Goal: Task Accomplishment & Management: Use online tool/utility

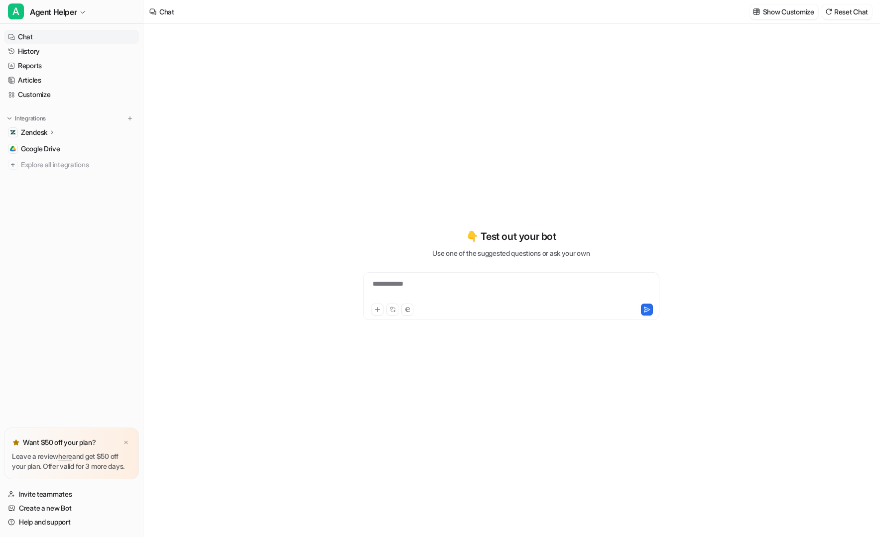
click at [305, 256] on div "**********" at bounding box center [511, 281] width 736 height 514
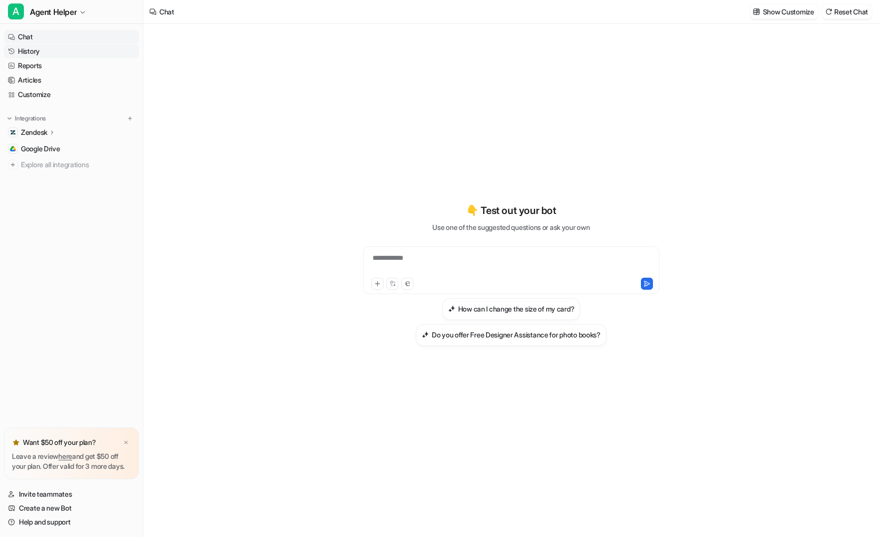
click at [93, 53] on link "History" at bounding box center [71, 51] width 135 height 14
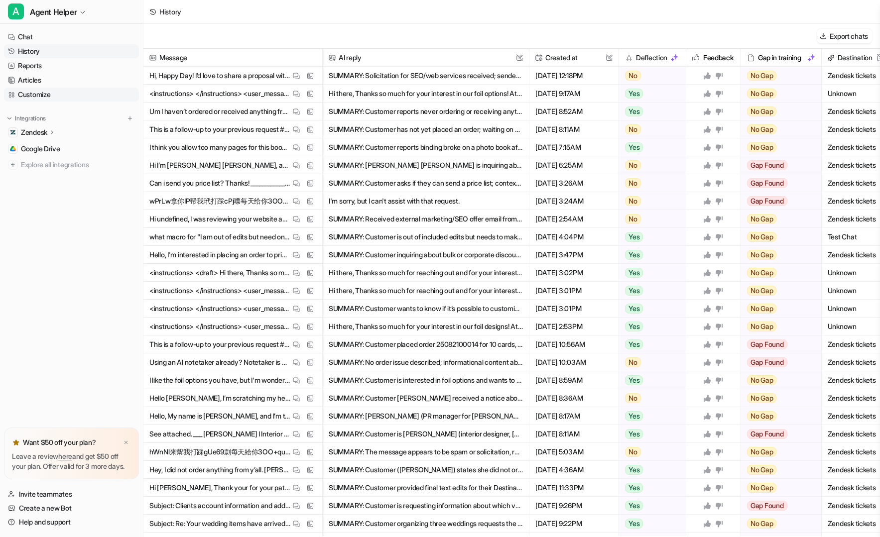
click at [73, 100] on link "Customize" at bounding box center [71, 95] width 135 height 14
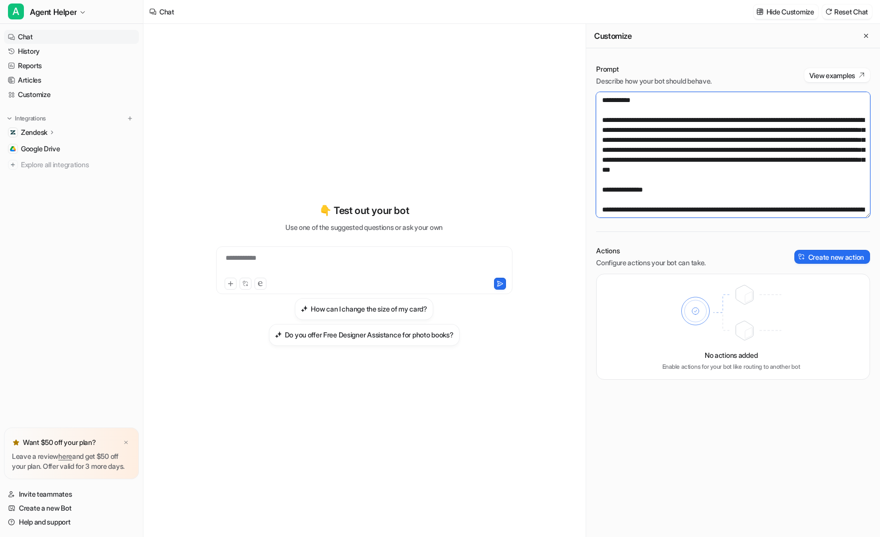
click at [767, 148] on textarea at bounding box center [733, 155] width 274 height 126
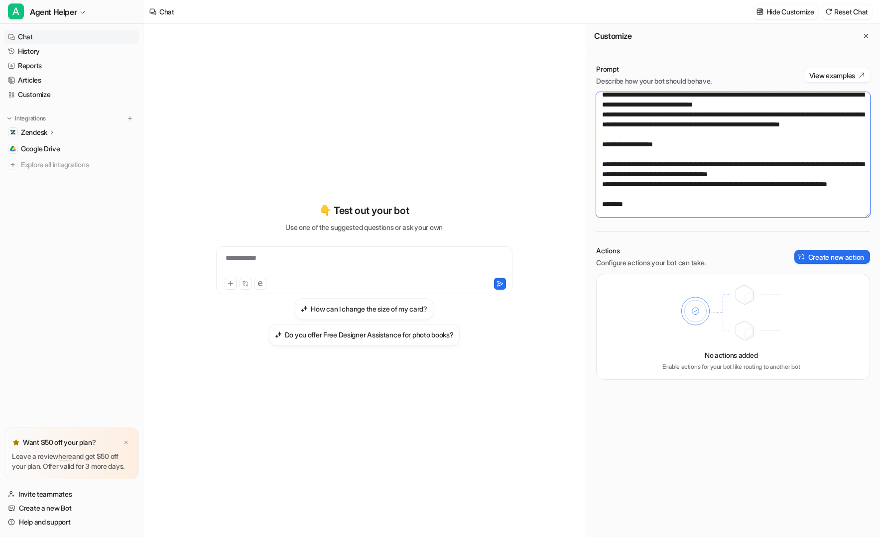
scroll to position [3288, 0]
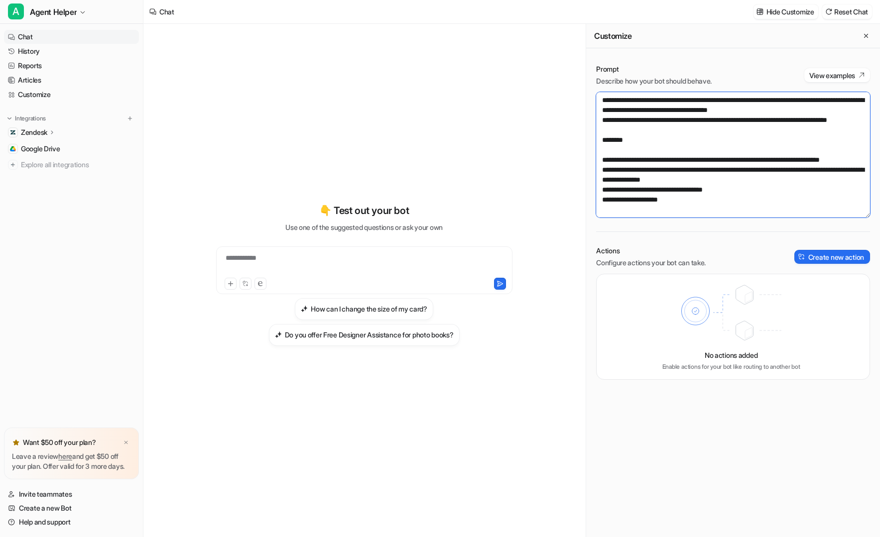
click at [760, 207] on textarea at bounding box center [733, 155] width 274 height 126
click at [758, 215] on textarea at bounding box center [733, 155] width 274 height 126
click at [758, 218] on div "Prompt Describe how your bot should behave. View examples Actions Configure act…" at bounding box center [733, 222] width 294 height 336
click at [757, 215] on textarea at bounding box center [733, 155] width 274 height 126
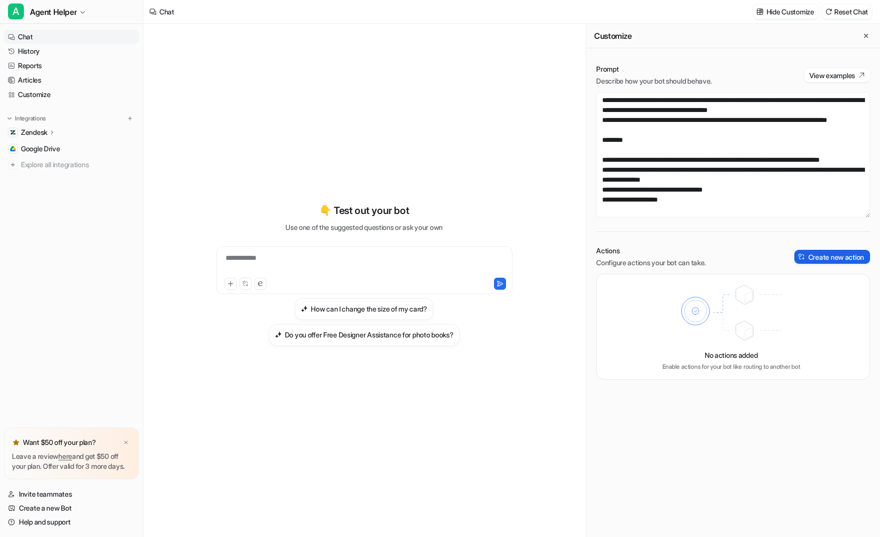
click at [823, 262] on button "Create new action" at bounding box center [833, 257] width 76 height 14
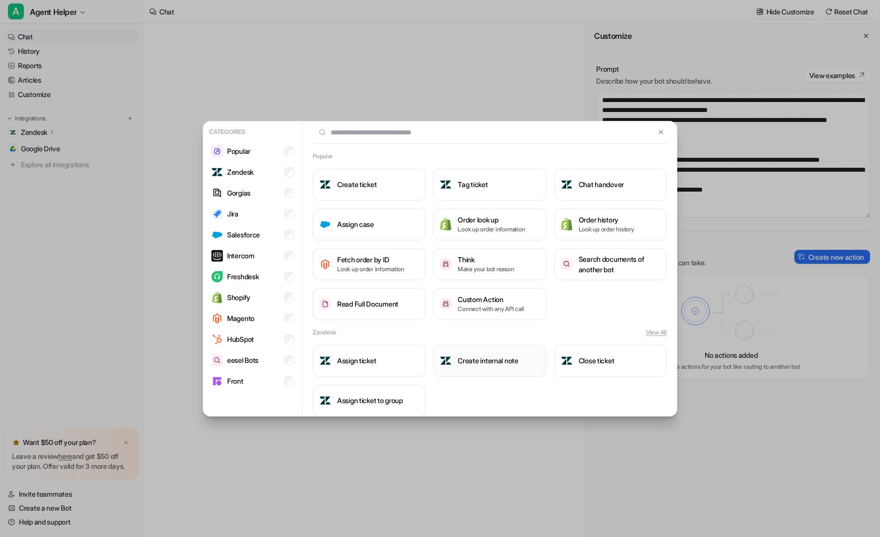
scroll to position [0, 0]
click at [269, 363] on li "eesel Bots" at bounding box center [252, 361] width 91 height 20
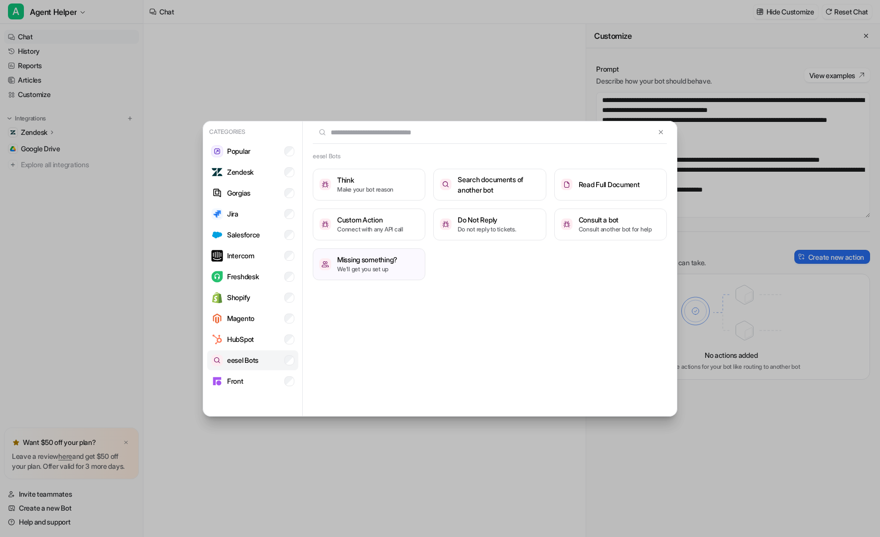
click at [271, 358] on li "eesel Bots" at bounding box center [252, 361] width 91 height 20
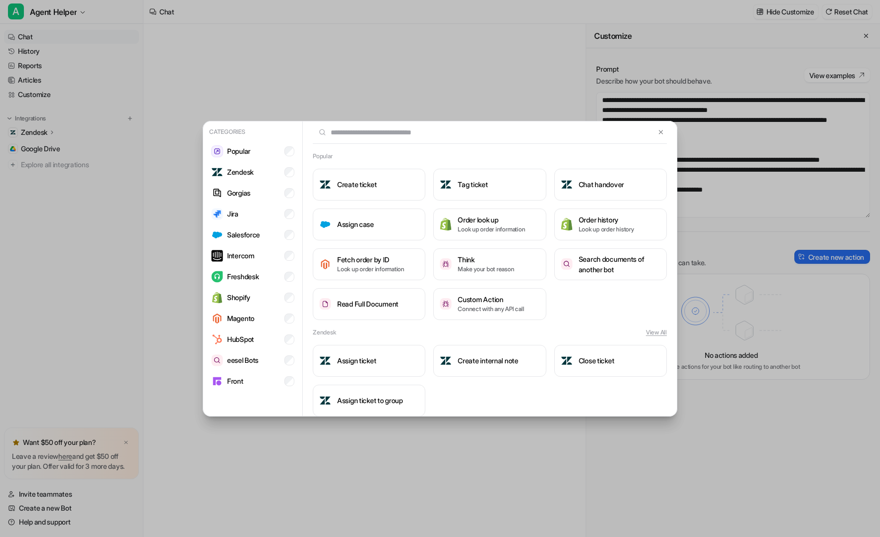
click at [583, 316] on div "Create ticket Tag ticket Chat handover Assign case Order look up Look up order …" at bounding box center [490, 244] width 354 height 151
click at [589, 319] on div "Create ticket Tag ticket Chat handover Assign case Order look up Look up order …" at bounding box center [490, 244] width 354 height 151
click at [257, 176] on li "Zendesk" at bounding box center [252, 172] width 91 height 20
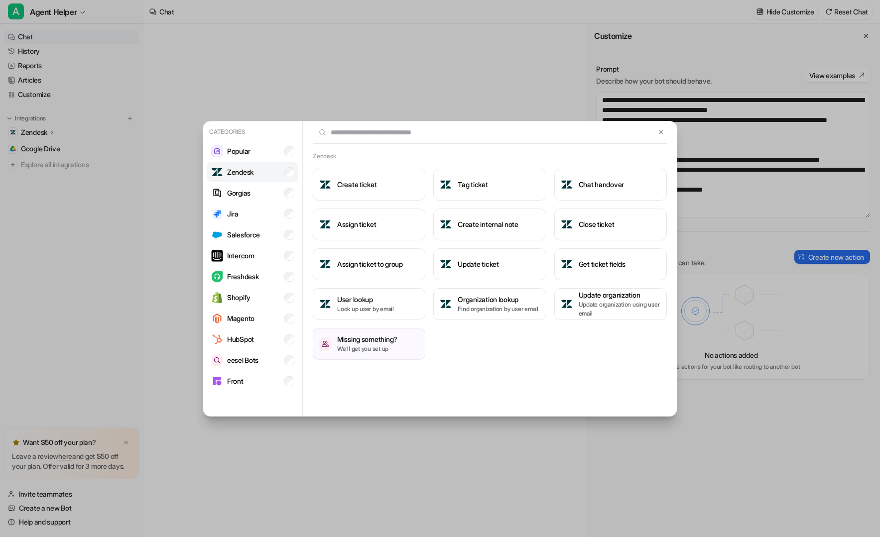
click at [259, 177] on li "Zendesk" at bounding box center [252, 172] width 91 height 20
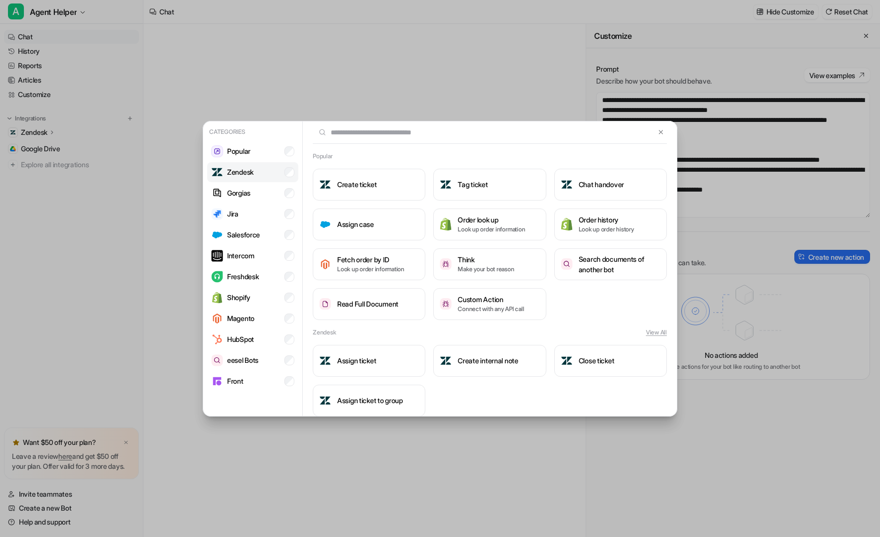
click at [260, 177] on li "Zendesk" at bounding box center [252, 172] width 91 height 20
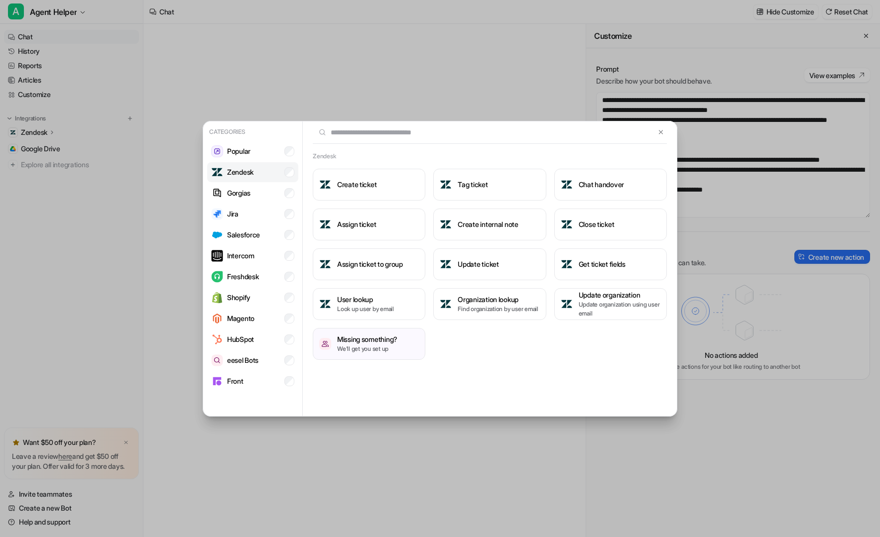
click at [260, 177] on li "Zendesk" at bounding box center [252, 172] width 91 height 20
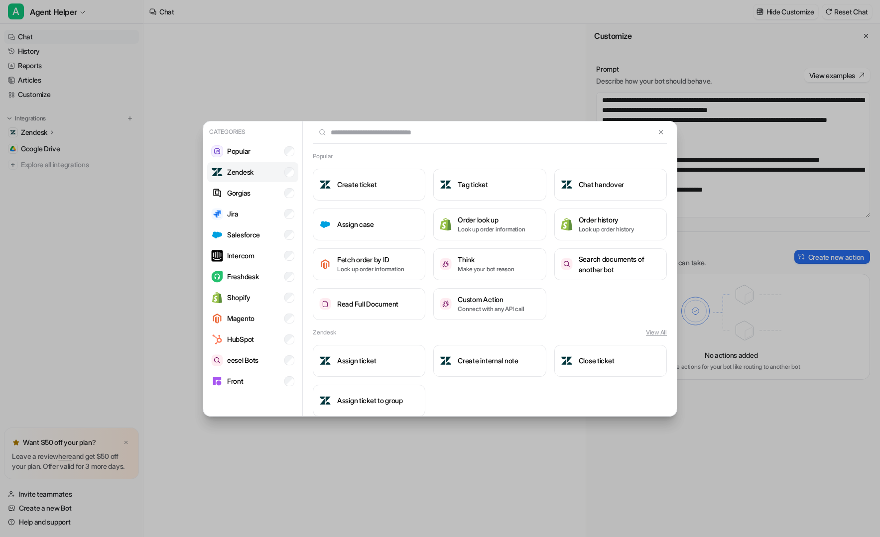
click at [260, 177] on li "Zendesk" at bounding box center [252, 172] width 91 height 20
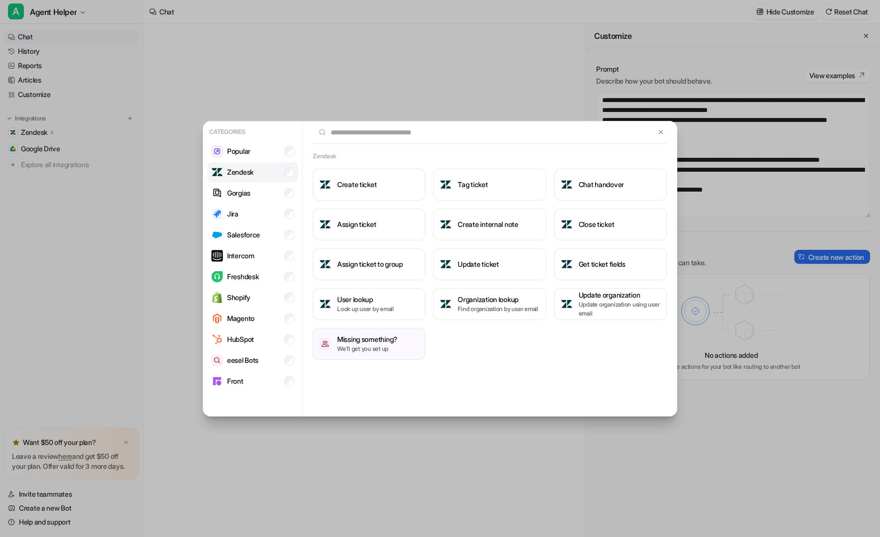
click at [279, 175] on li "Zendesk" at bounding box center [252, 172] width 91 height 20
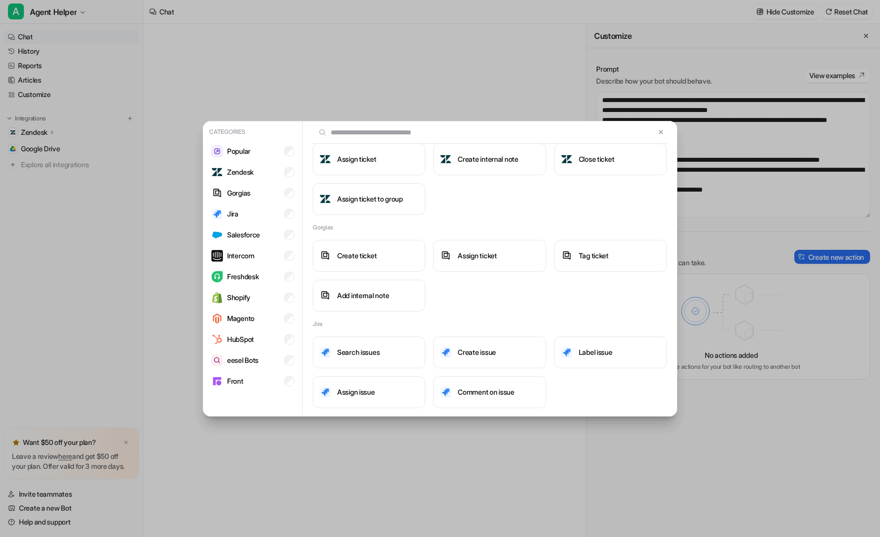
scroll to position [150, 0]
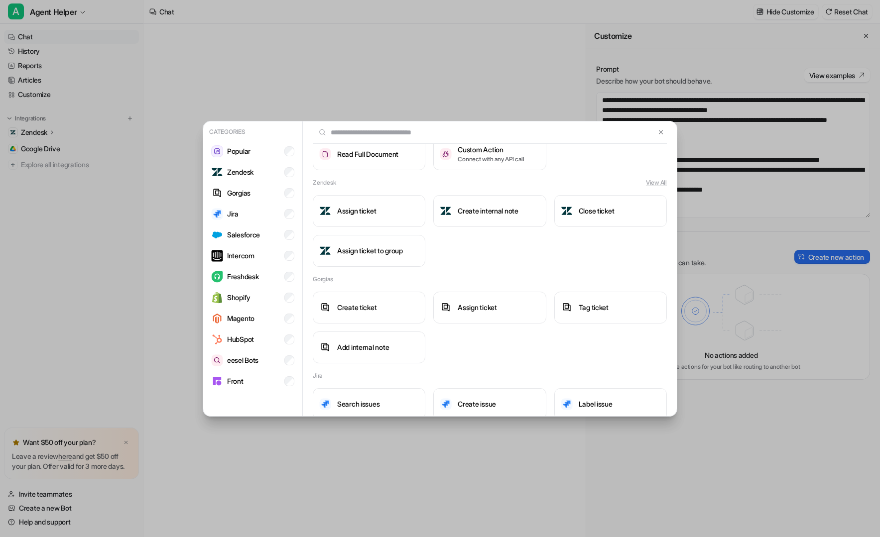
click at [557, 267] on div "Popular Create ticket Tag ticket Chat handover Assign case Order look up Look u…" at bounding box center [490, 543] width 374 height 1082
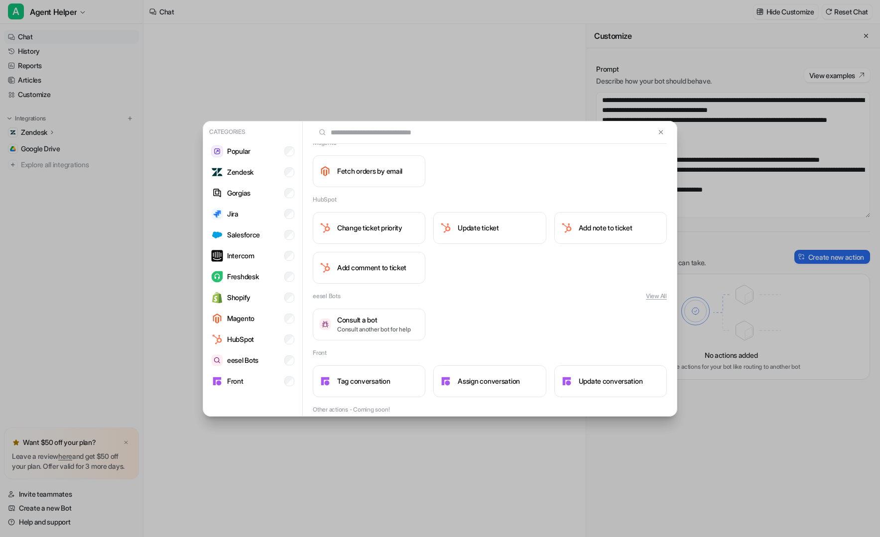
scroll to position [816, 0]
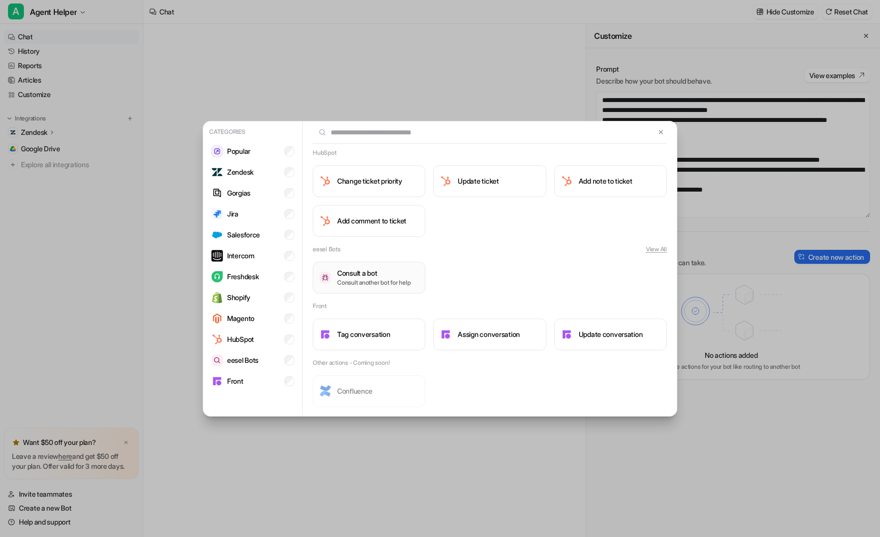
click at [374, 285] on p "Consult another bot for help" at bounding box center [373, 282] width 73 height 9
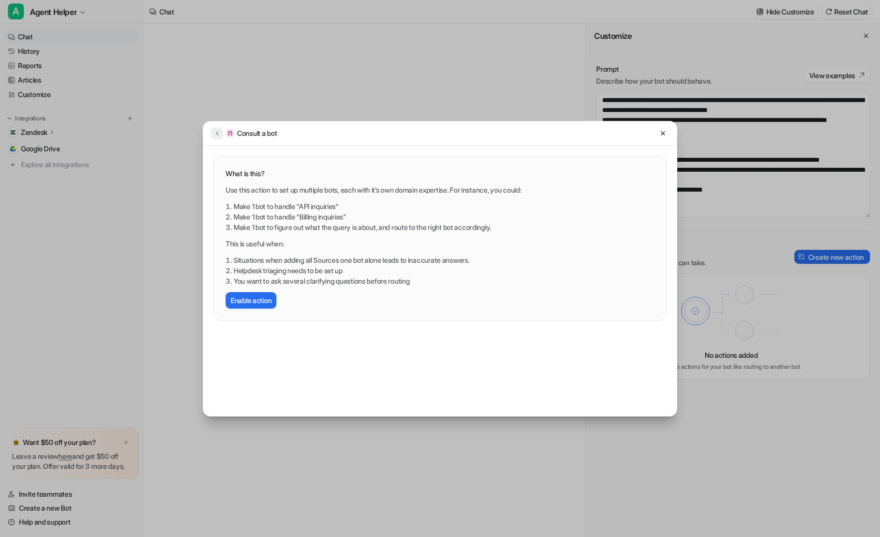
click at [214, 137] on button at bounding box center [217, 134] width 12 height 12
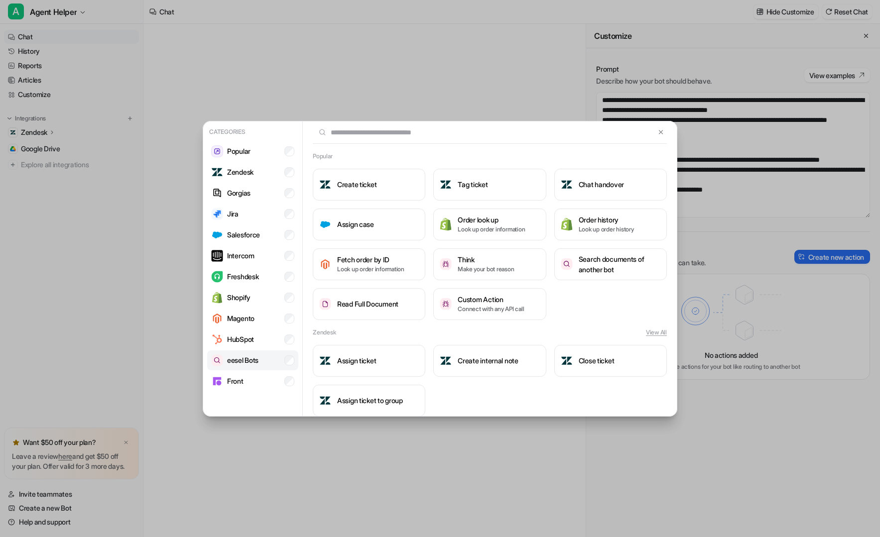
click at [257, 365] on p "eesel Bots" at bounding box center [242, 360] width 31 height 10
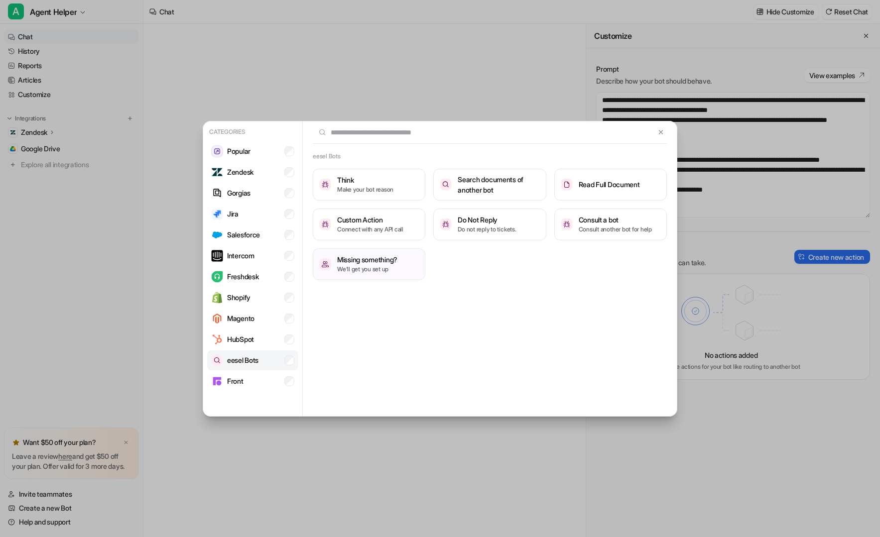
click at [257, 365] on p "eesel Bots" at bounding box center [242, 360] width 31 height 10
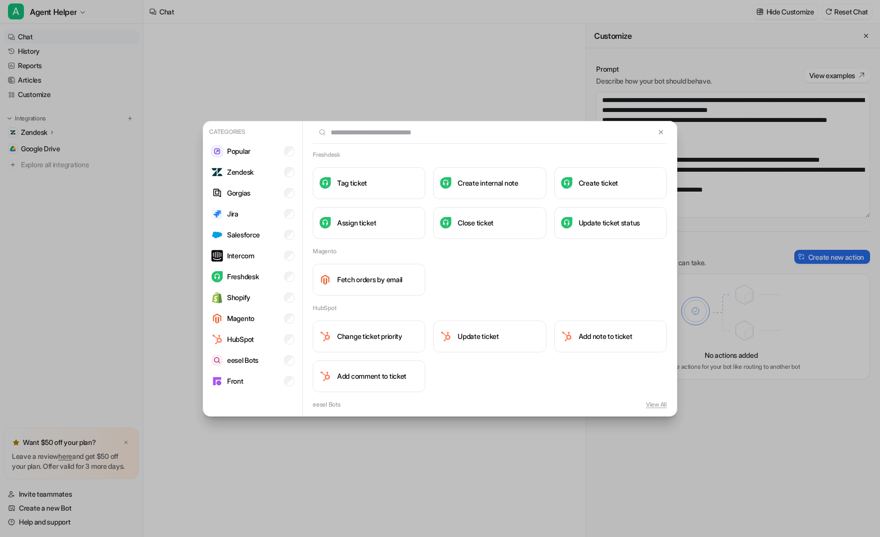
click at [307, 345] on div "HubSpot Change ticket priority Update ticket Add note to ticket Add comment to …" at bounding box center [490, 348] width 374 height 89
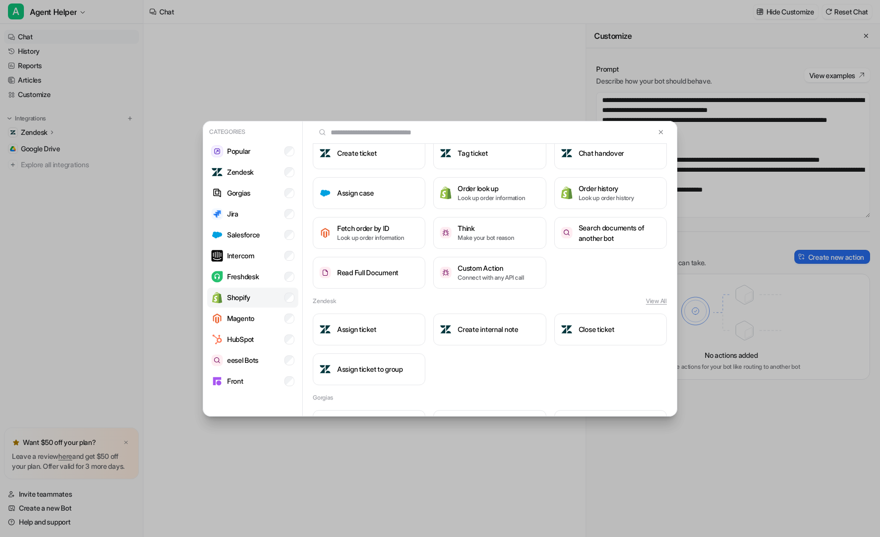
scroll to position [31, 0]
click at [288, 263] on li "Intercom" at bounding box center [252, 256] width 91 height 20
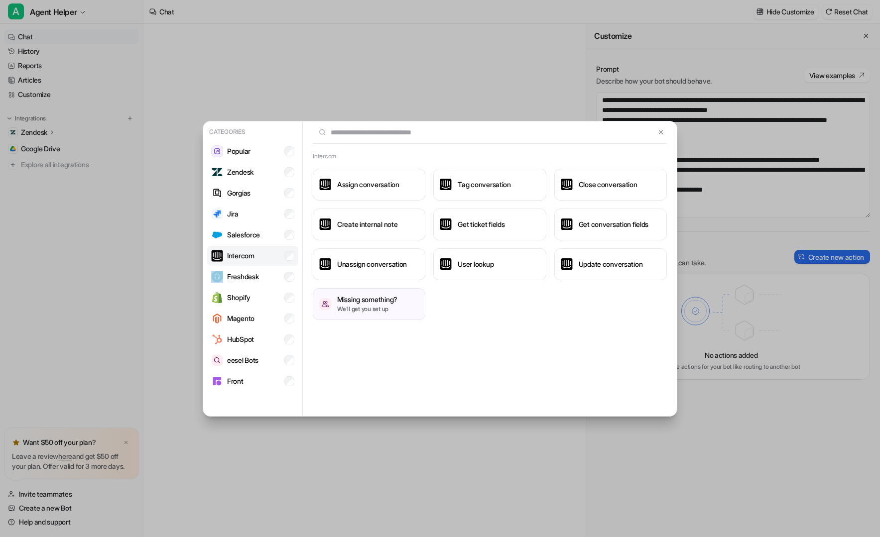
click at [288, 263] on li "Intercom" at bounding box center [252, 256] width 91 height 20
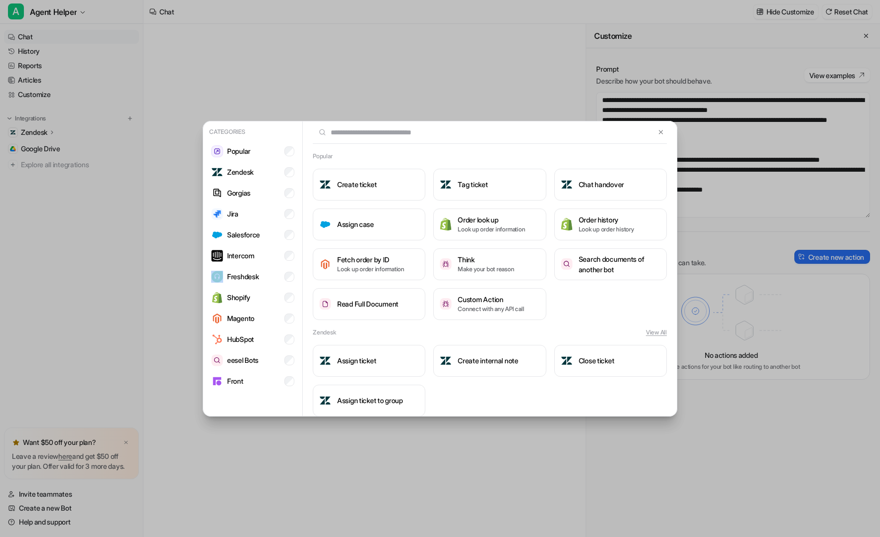
click at [302, 260] on div "Categories Popular Zendesk Gorgias Jira Salesforce Intercom Freshdesk Shopify M…" at bounding box center [252, 259] width 99 height 274
click at [639, 256] on h3 "Search documents of another bot" at bounding box center [620, 264] width 82 height 21
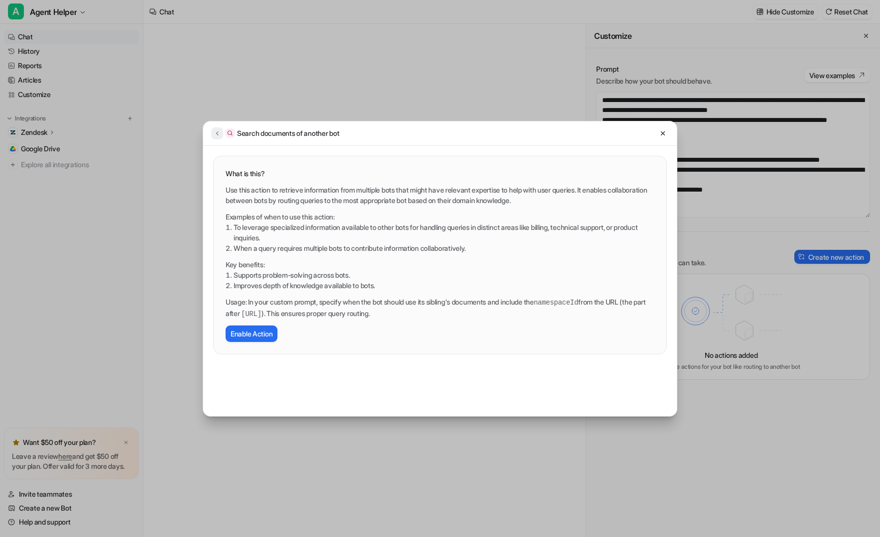
click at [213, 129] on button at bounding box center [217, 134] width 12 height 12
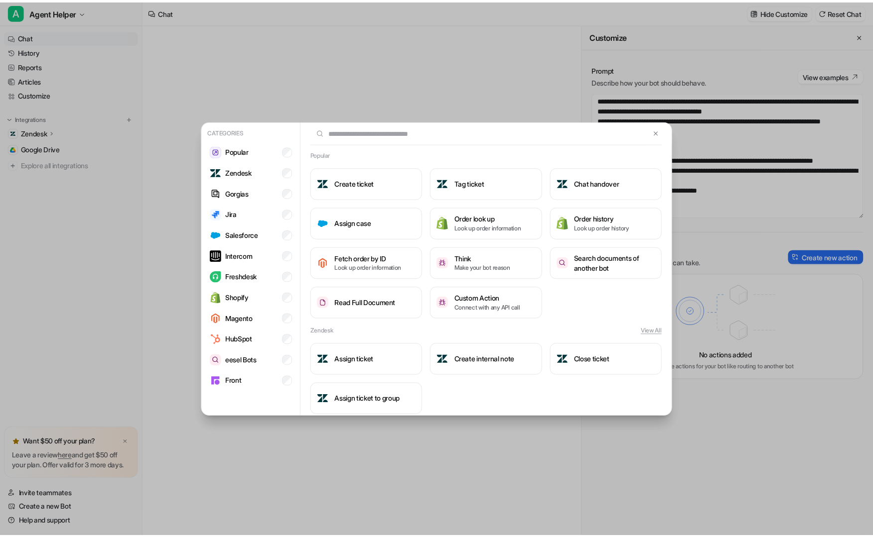
scroll to position [2, 0]
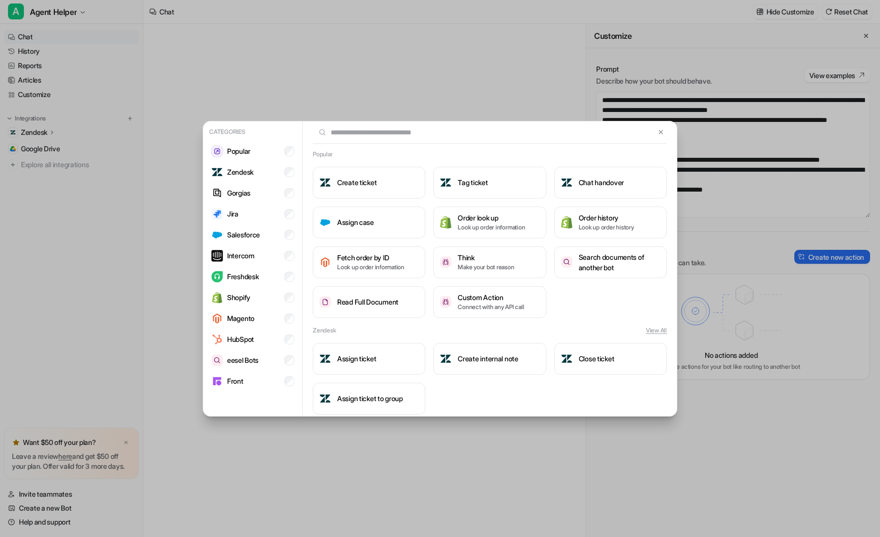
click at [301, 8] on div "Categories Popular Zendesk Gorgias Jira Salesforce Intercom Freshdesk Shopify M…" at bounding box center [440, 268] width 491 height 537
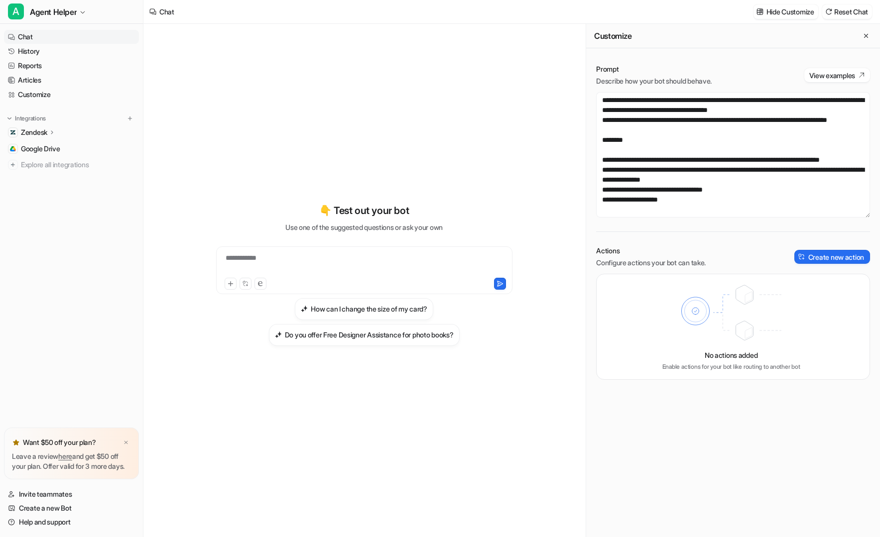
click at [123, 133] on div "Zendesk" at bounding box center [71, 133] width 135 height 14
click at [59, 151] on link "Overview" at bounding box center [76, 147] width 125 height 14
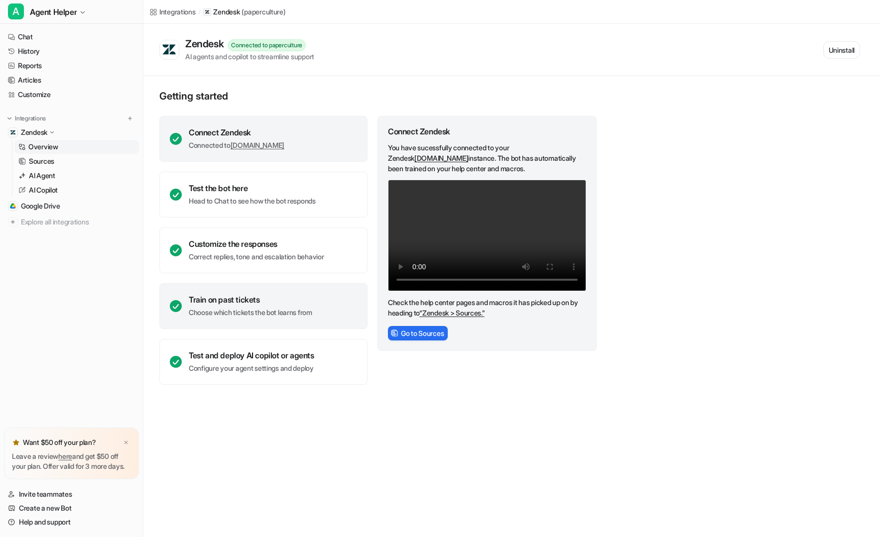
click at [242, 319] on div "Train on past tickets Choose which tickets the bot learns from" at bounding box center [263, 306] width 208 height 46
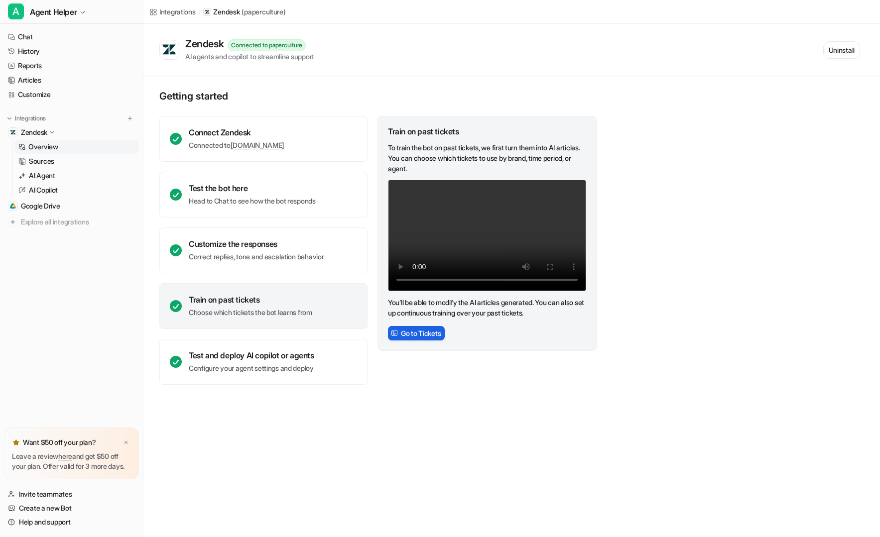
click at [434, 332] on button "Go to Tickets" at bounding box center [416, 333] width 57 height 14
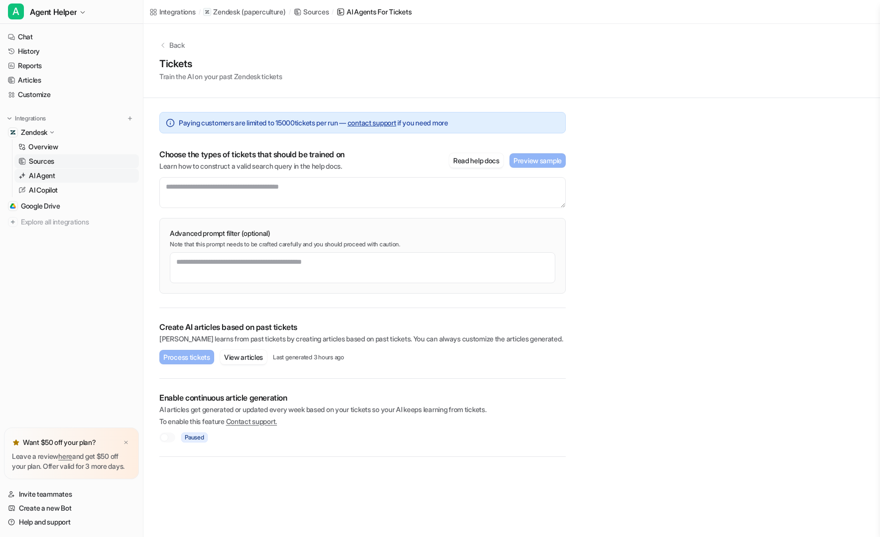
click at [42, 173] on p "AI Agent" at bounding box center [42, 176] width 26 height 10
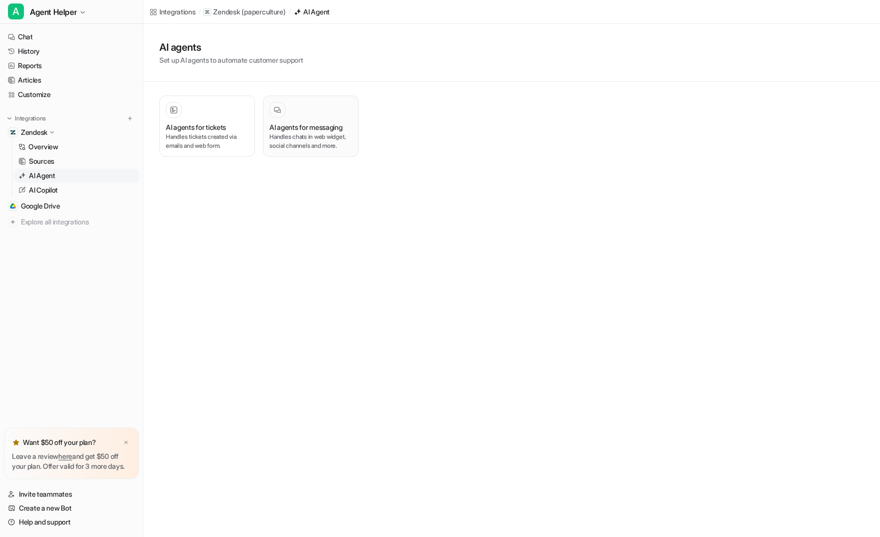
click at [307, 117] on div at bounding box center [310, 110] width 83 height 16
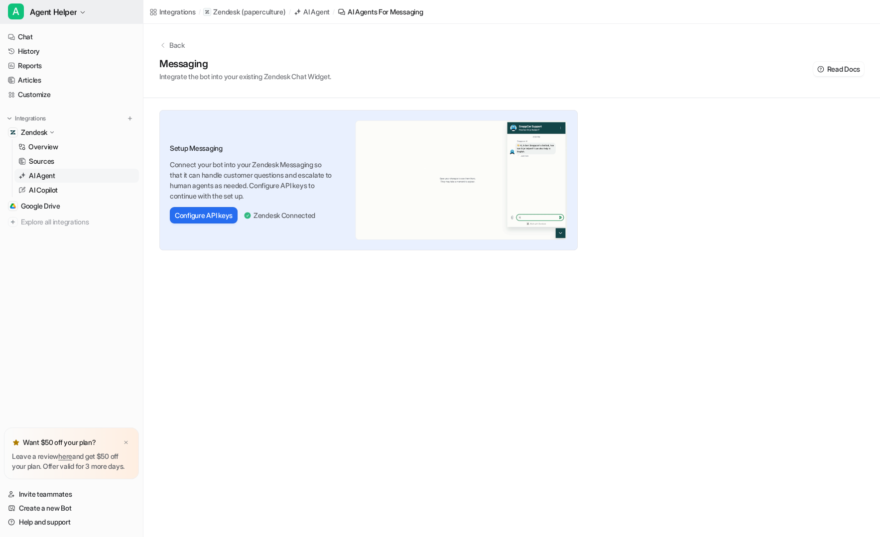
click at [82, 8] on button "A Agent Helper" at bounding box center [71, 12] width 143 height 24
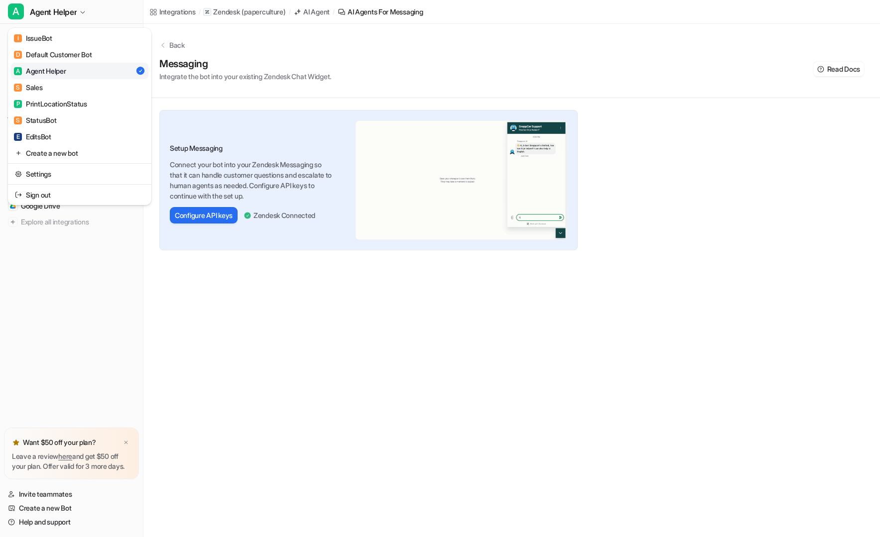
click at [432, 75] on div "A Agent Helper I IssueBot D Default Customer Bot A Agent Helper S Sales P Print…" at bounding box center [440, 268] width 880 height 537
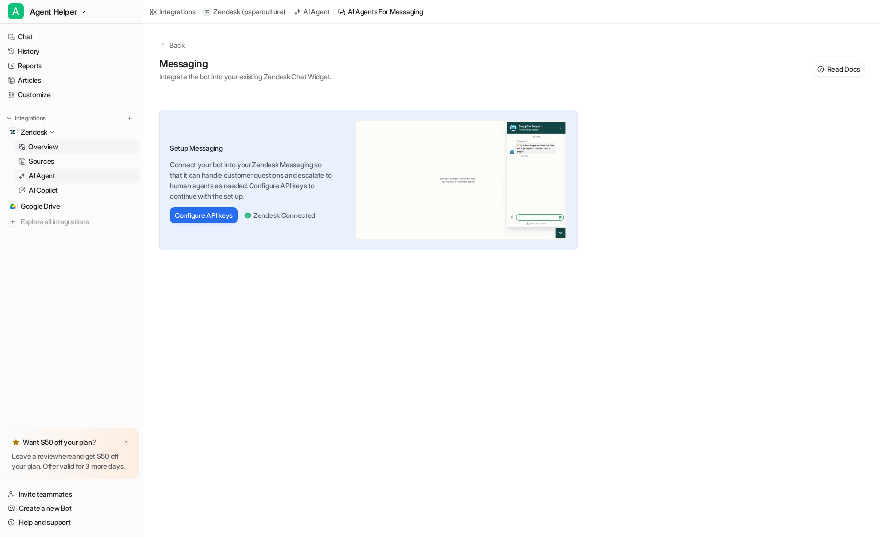
click at [96, 148] on link "Overview" at bounding box center [76, 147] width 125 height 14
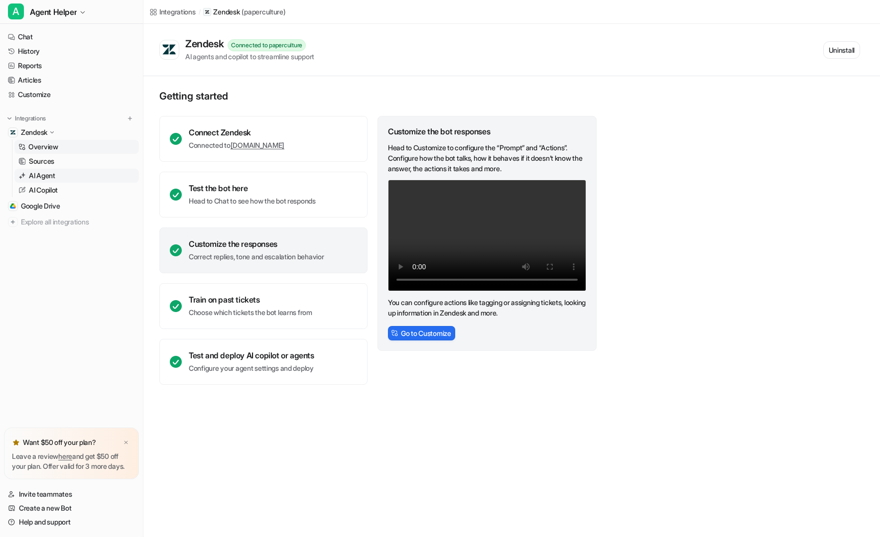
click at [85, 175] on link "AI Agent" at bounding box center [76, 176] width 125 height 14
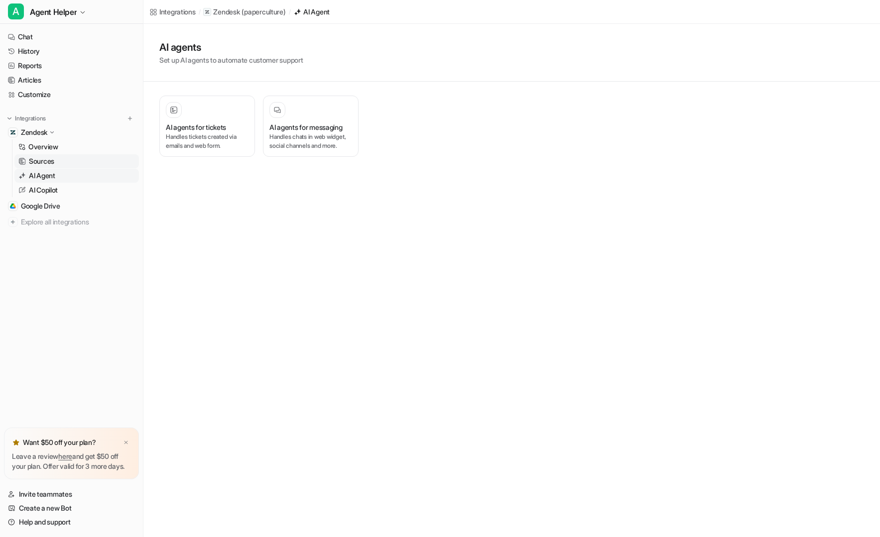
click at [90, 161] on link "Sources" at bounding box center [76, 161] width 125 height 14
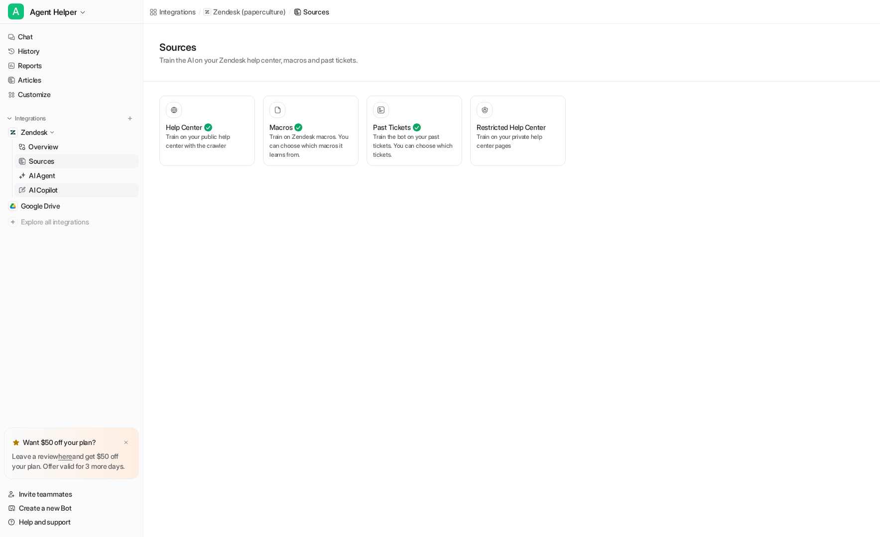
click at [81, 188] on link "AI Copilot" at bounding box center [76, 190] width 125 height 14
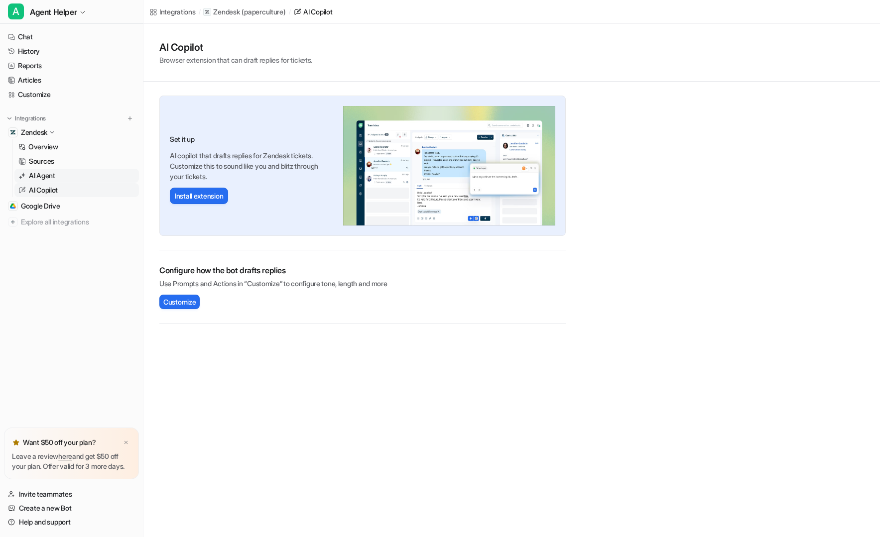
click at [84, 180] on link "AI Agent" at bounding box center [76, 176] width 125 height 14
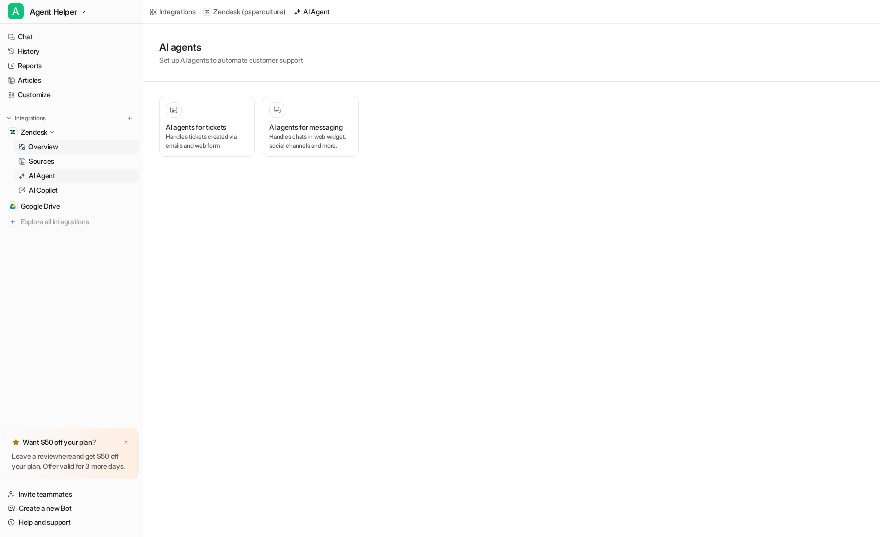
click at [98, 146] on link "Overview" at bounding box center [76, 147] width 125 height 14
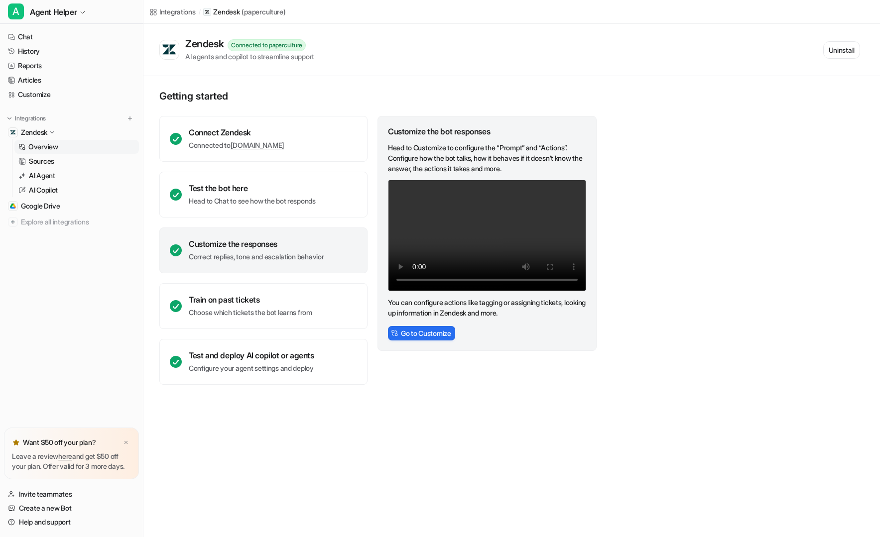
click at [98, 146] on link "Overview" at bounding box center [76, 147] width 125 height 14
click at [96, 155] on link "Sources" at bounding box center [76, 161] width 125 height 14
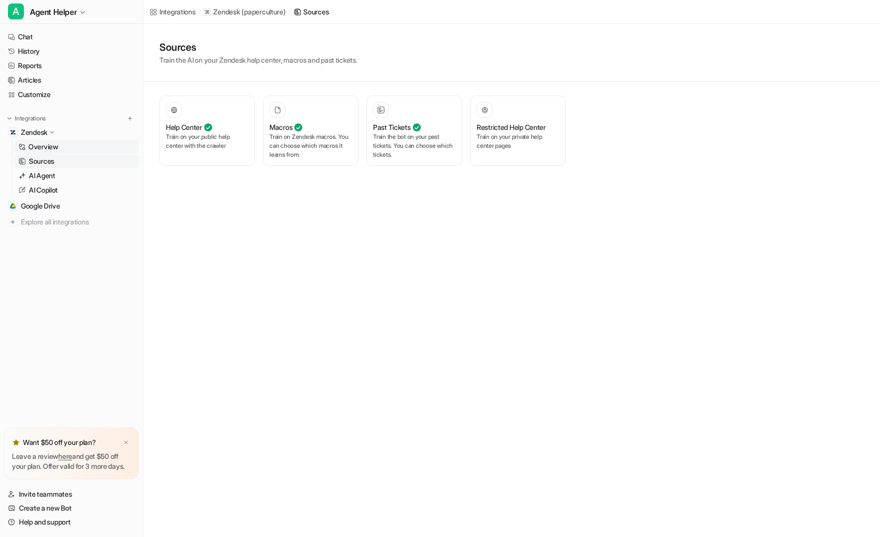
click at [98, 149] on link "Overview" at bounding box center [76, 147] width 125 height 14
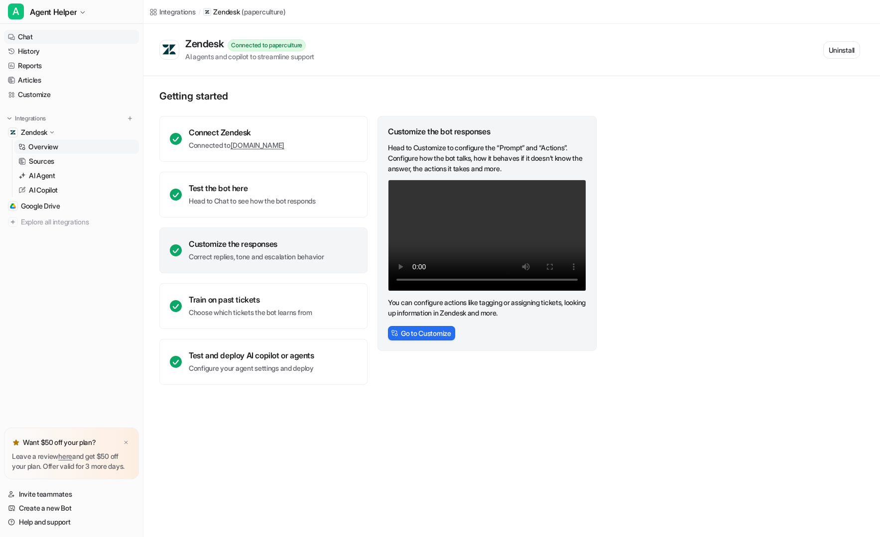
click at [109, 35] on link "Chat" at bounding box center [71, 37] width 135 height 14
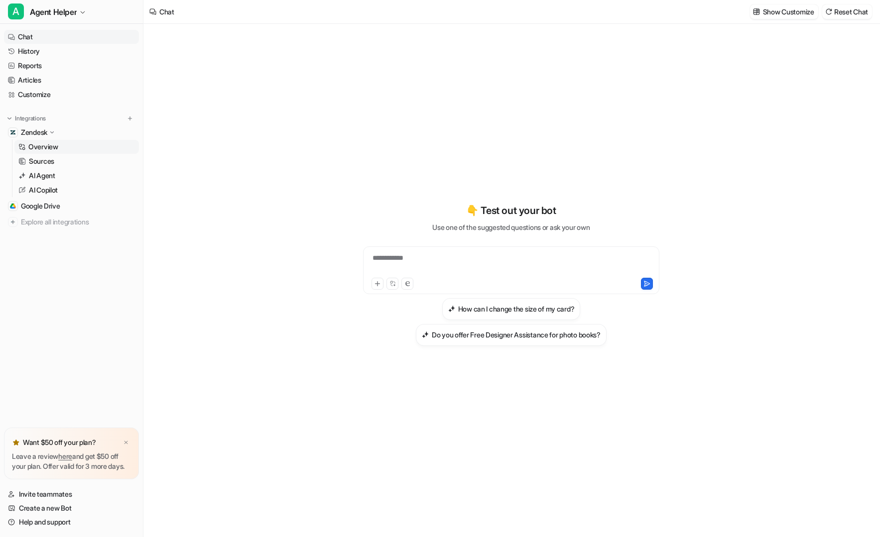
click at [83, 151] on link "Overview" at bounding box center [76, 147] width 125 height 14
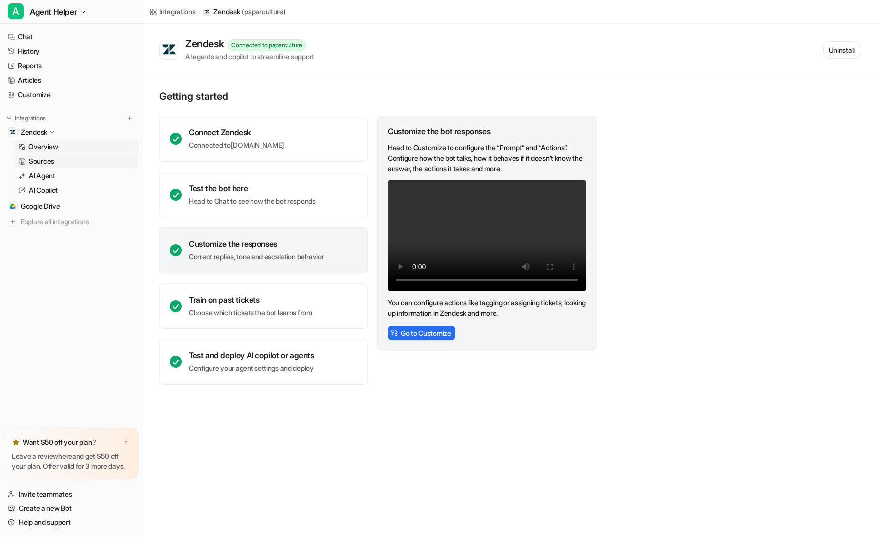
click at [81, 166] on link "Sources" at bounding box center [76, 161] width 125 height 14
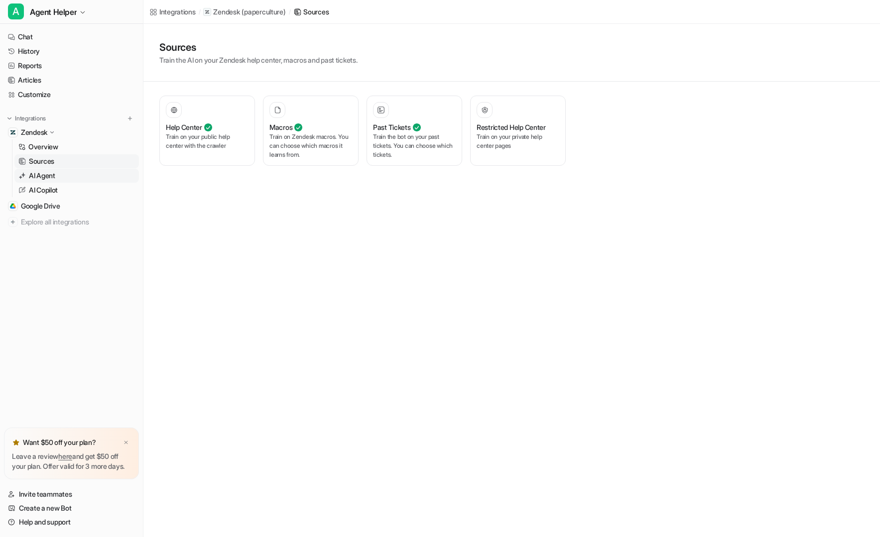
click at [76, 176] on link "AI Agent" at bounding box center [76, 176] width 125 height 14
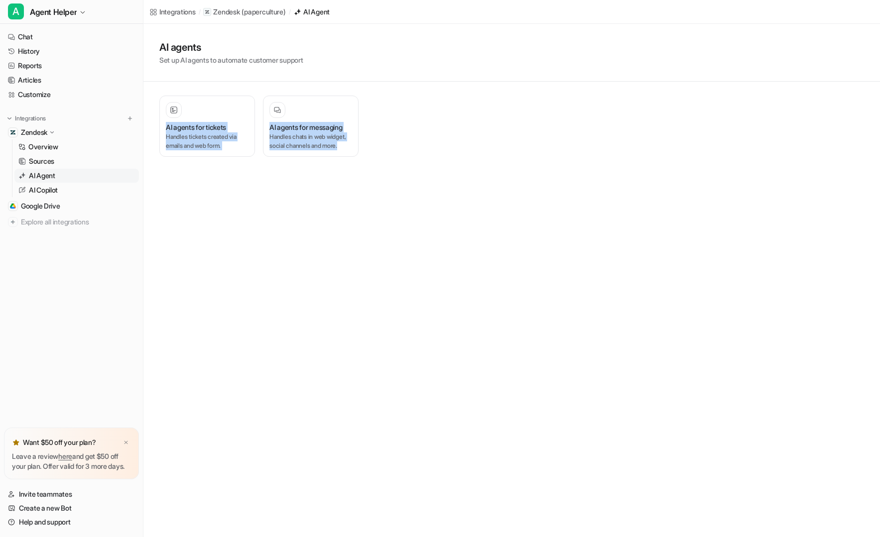
drag, startPoint x: 460, startPoint y: 76, endPoint x: 444, endPoint y: 260, distance: 185.0
click at [444, 261] on div "Integrations / Zendesk ( paperculture ) / AI Agent AI agents Set up AI agents t…" at bounding box center [440, 268] width 880 height 537
click at [444, 260] on div "Integrations / Zendesk ( paperculture ) / AI Agent AI agents Set up AI agents t…" at bounding box center [440, 268] width 880 height 537
click at [73, 161] on link "Sources" at bounding box center [76, 161] width 125 height 14
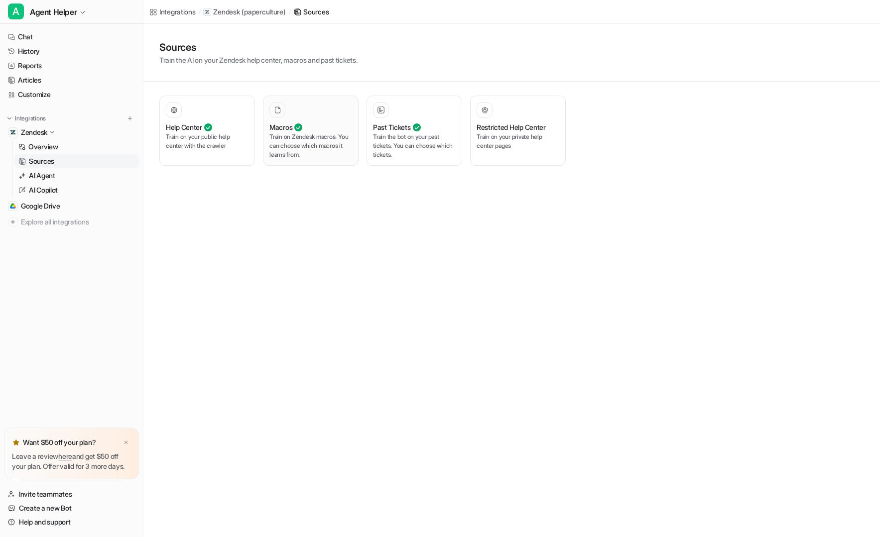
click at [314, 148] on p "Train on Zendesk macros. You can choose which macros it learns from." at bounding box center [310, 146] width 83 height 27
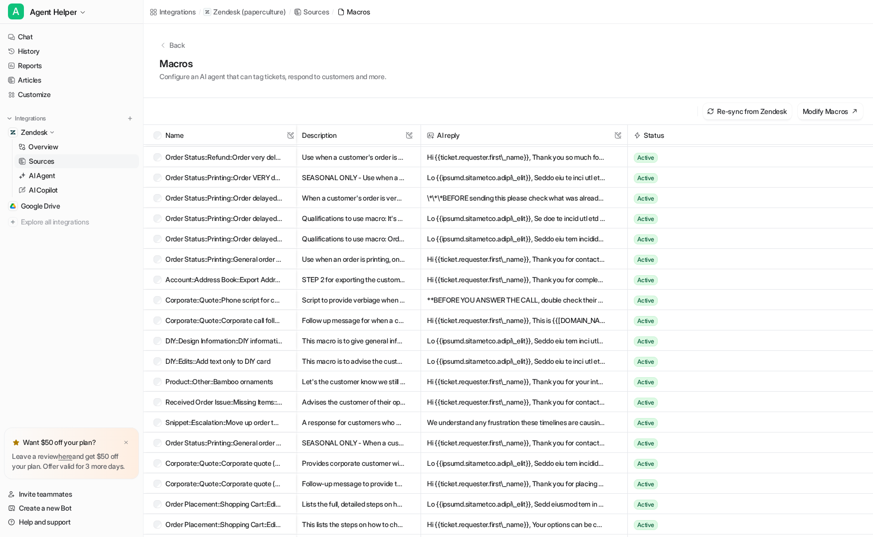
scroll to position [4653, 0]
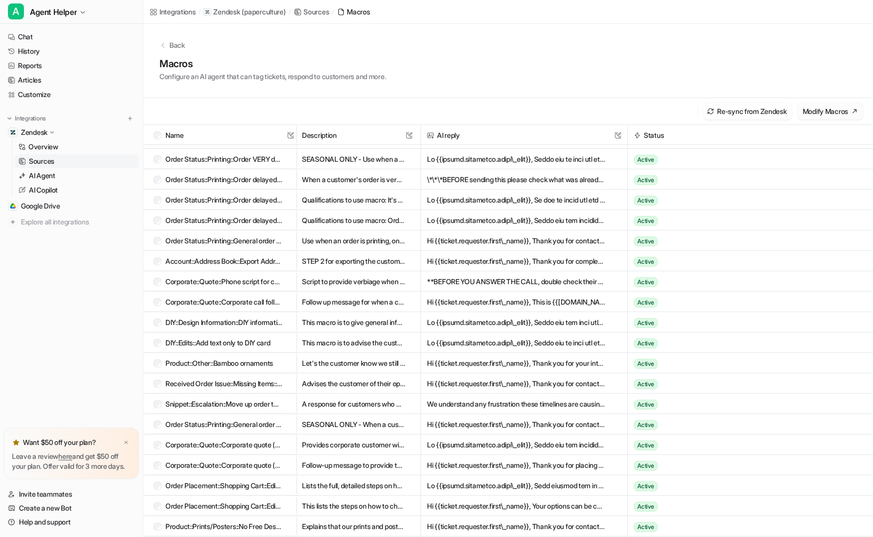
click at [853, 115] on button "Modify Macros" at bounding box center [830, 111] width 65 height 16
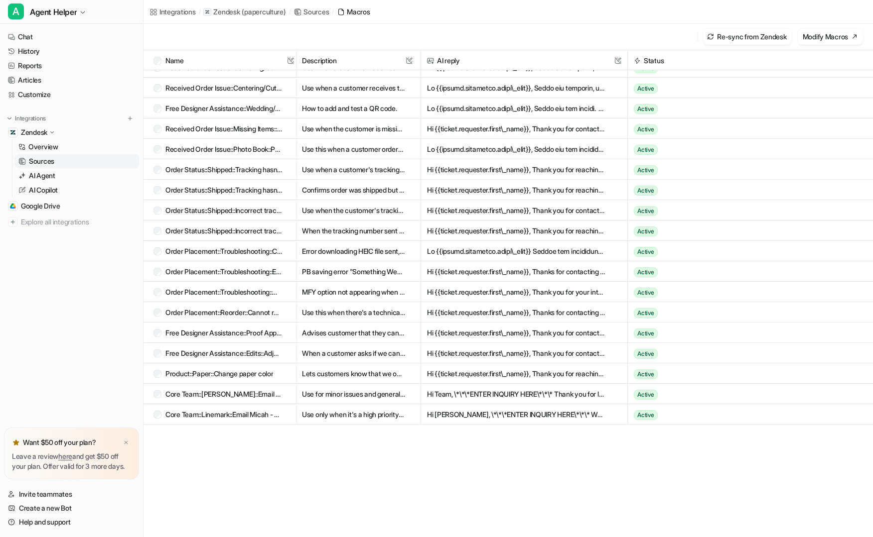
scroll to position [2237, 0]
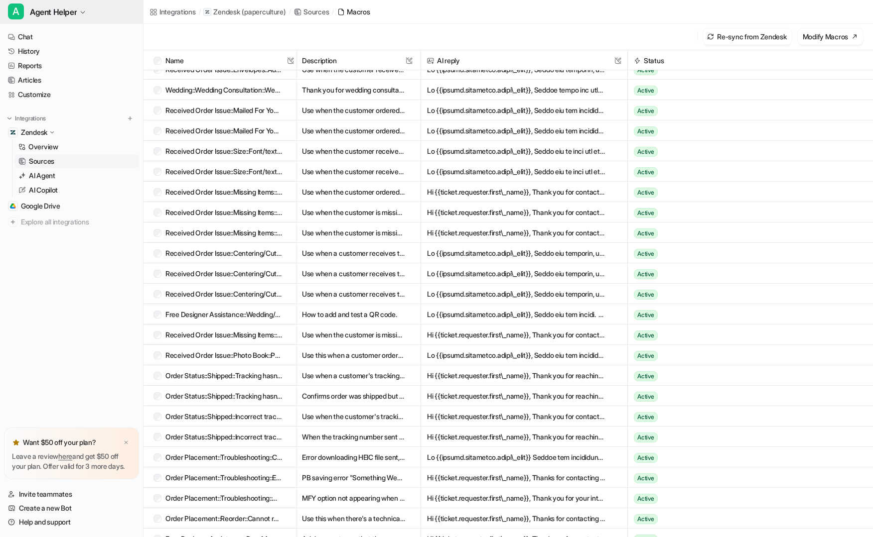
click at [83, 17] on button "A Agent Helper" at bounding box center [71, 12] width 143 height 24
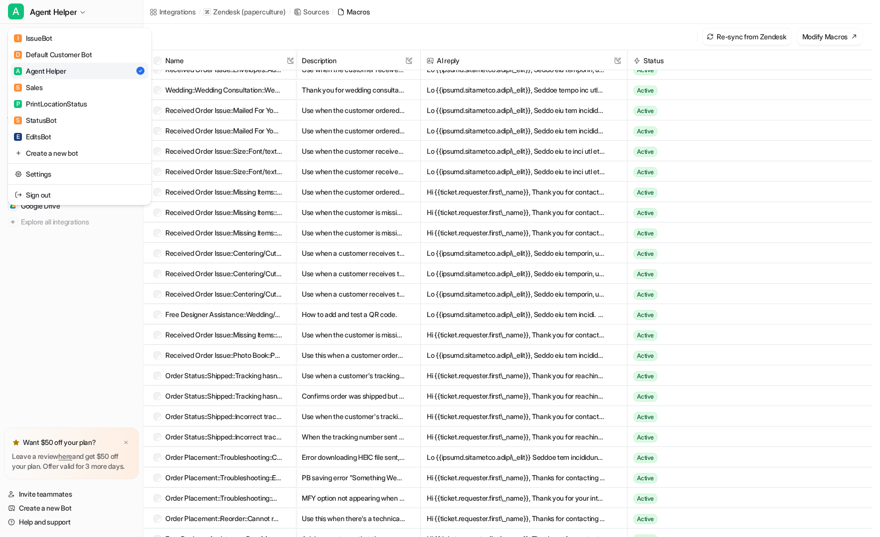
click at [551, 29] on div "A Agent Helper I IssueBot D Default Customer Bot A Agent Helper S Sales P Print…" at bounding box center [436, 193] width 873 height 537
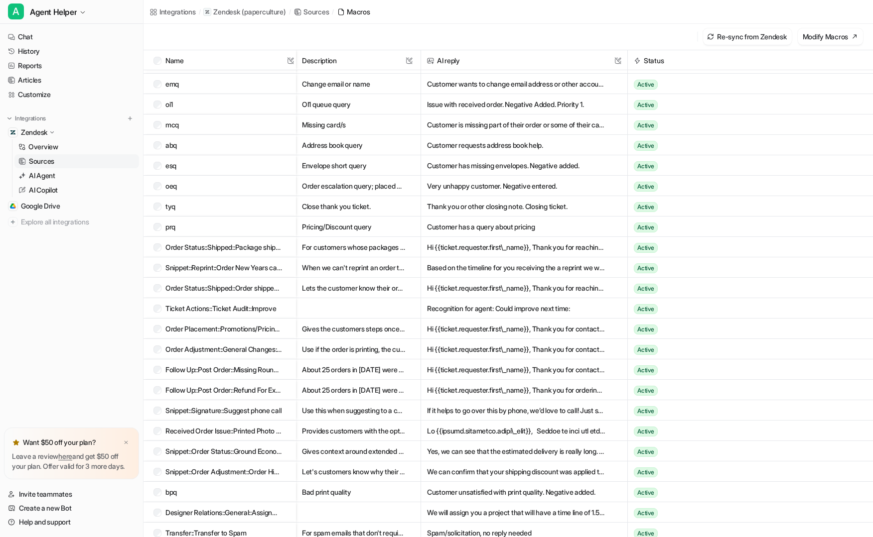
scroll to position [0, 0]
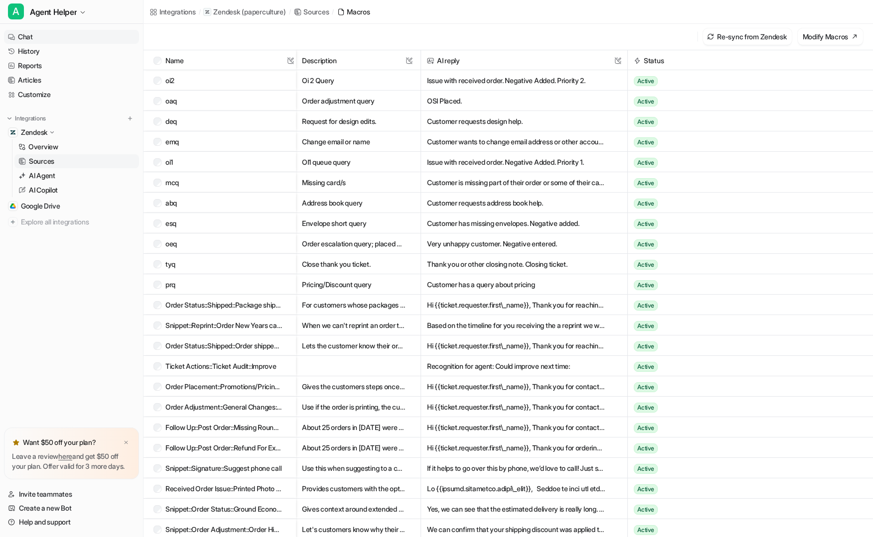
click at [63, 41] on link "Chat" at bounding box center [71, 37] width 135 height 14
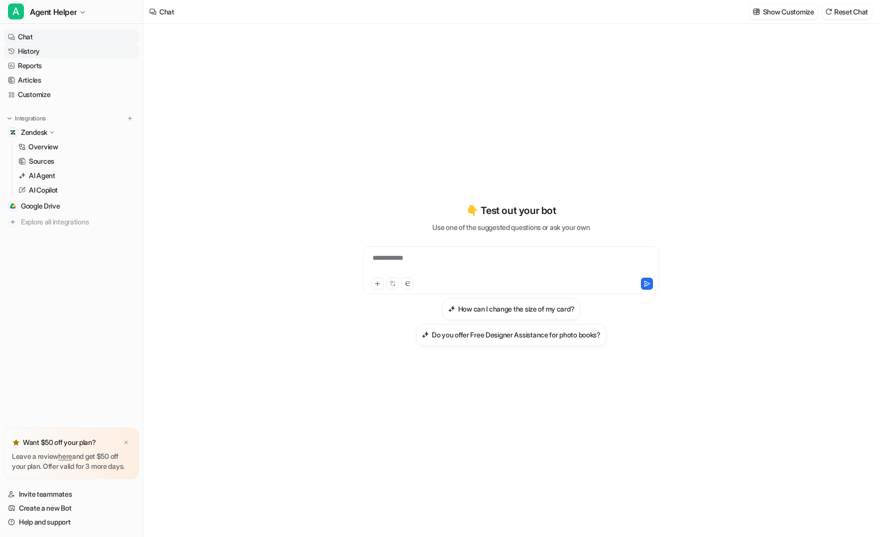
click at [64, 50] on link "History" at bounding box center [71, 51] width 135 height 14
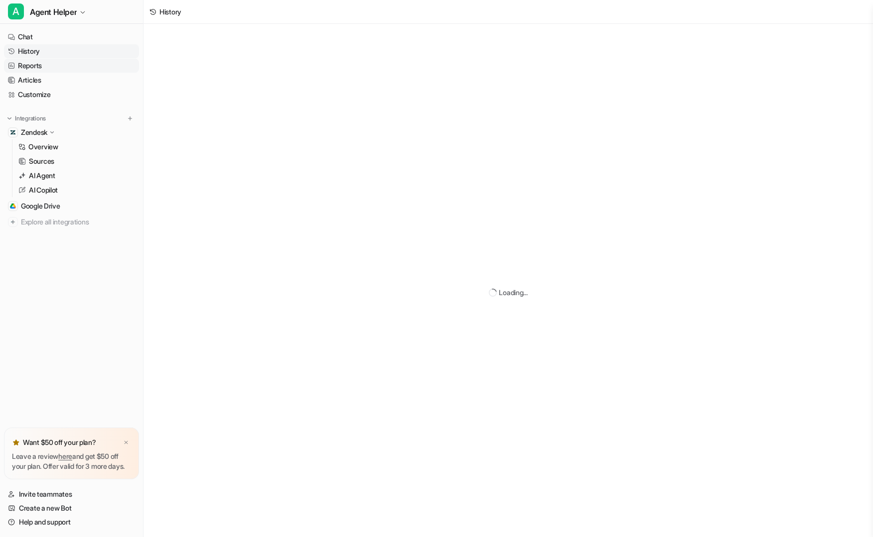
click at [67, 69] on link "Reports" at bounding box center [71, 66] width 135 height 14
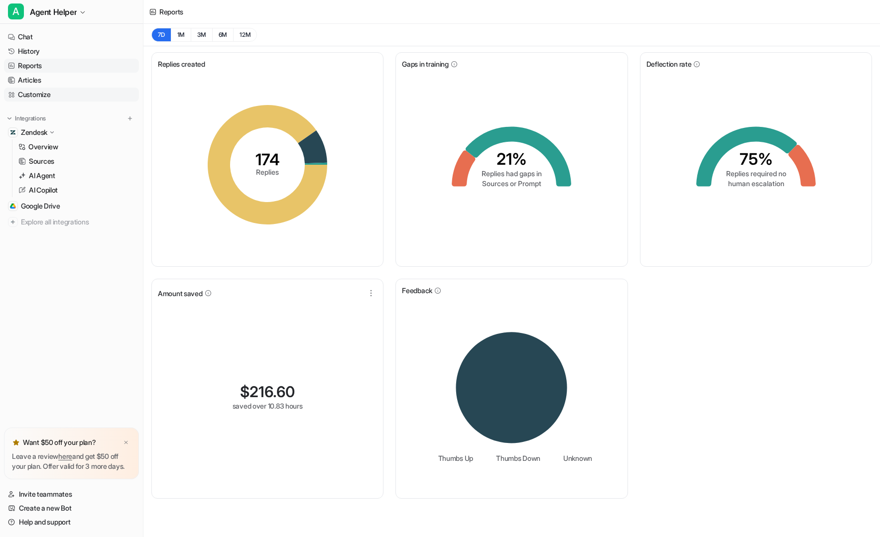
click at [50, 92] on link "Customize" at bounding box center [71, 95] width 135 height 14
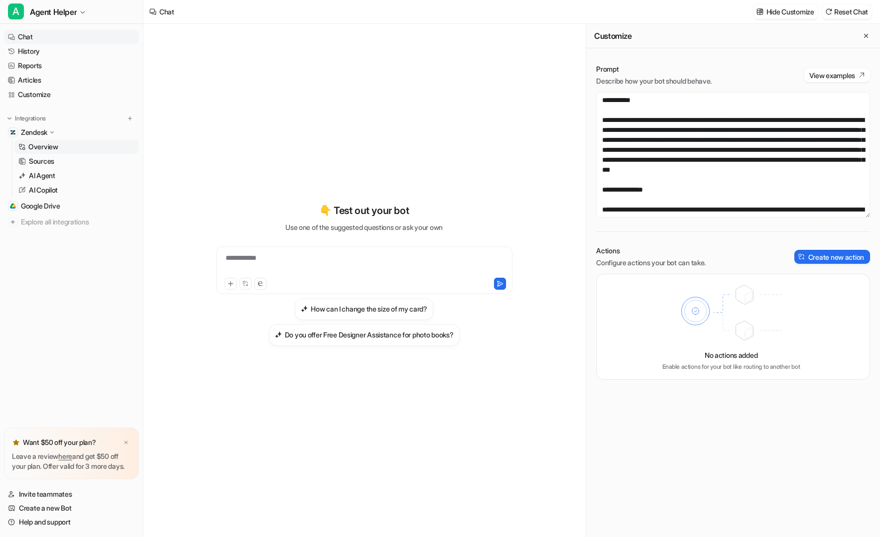
click at [73, 146] on link "Overview" at bounding box center [76, 147] width 125 height 14
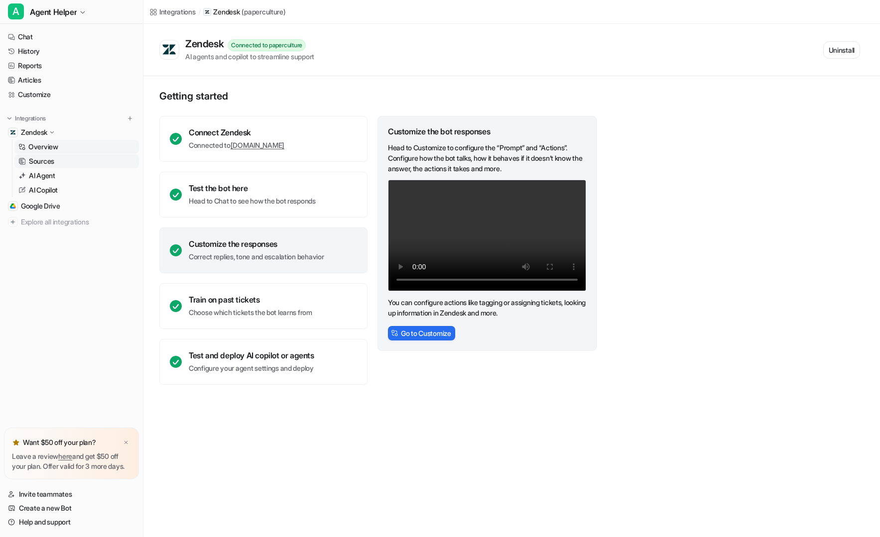
click at [69, 166] on link "Sources" at bounding box center [76, 161] width 125 height 14
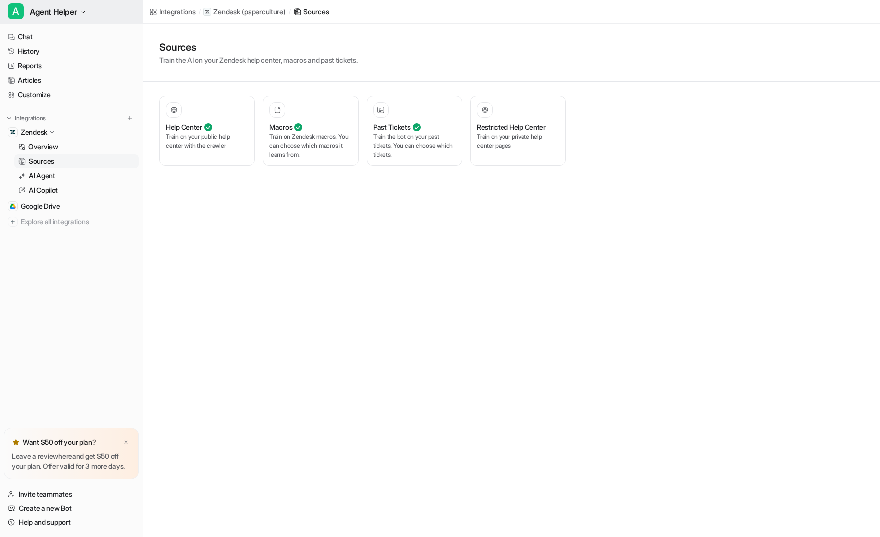
click at [81, 16] on button "A Agent Helper" at bounding box center [71, 12] width 143 height 24
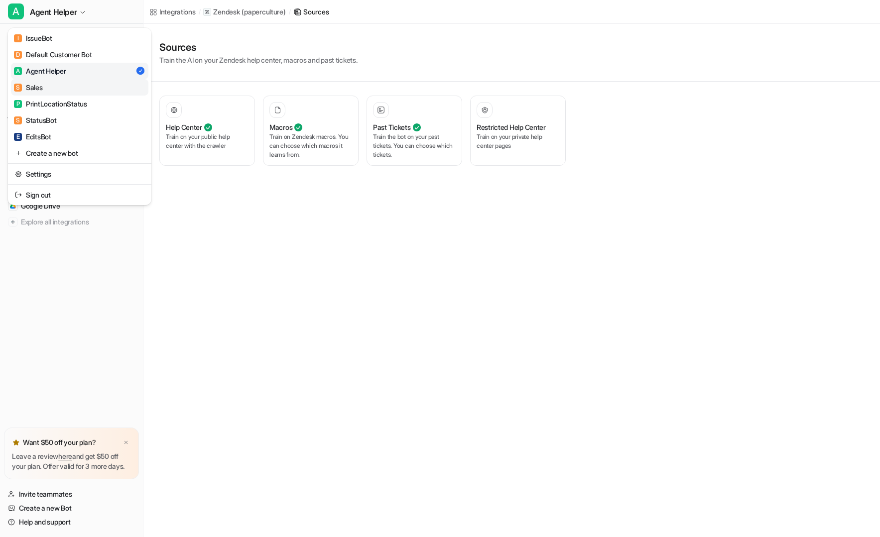
click at [107, 90] on link "S Sales" at bounding box center [79, 87] width 137 height 16
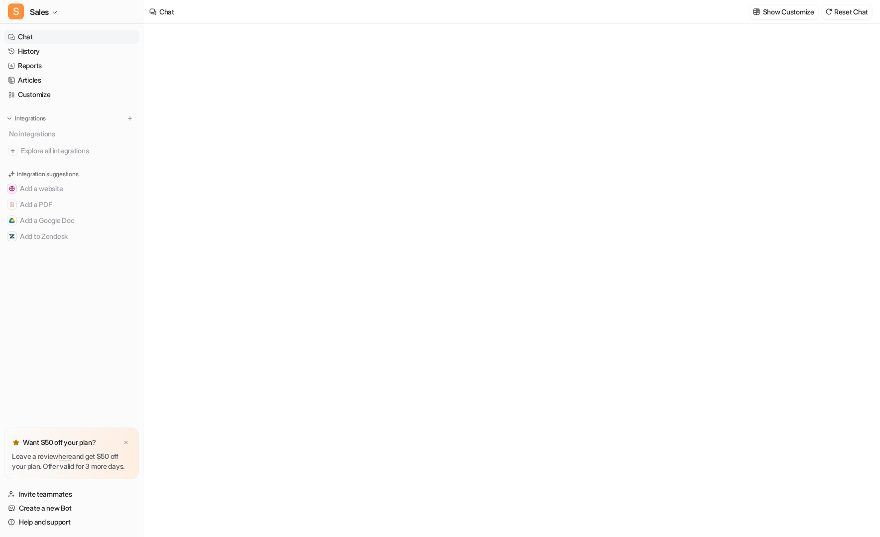
type textarea "**********"
click at [347, 116] on div "**********" at bounding box center [511, 275] width 367 height 376
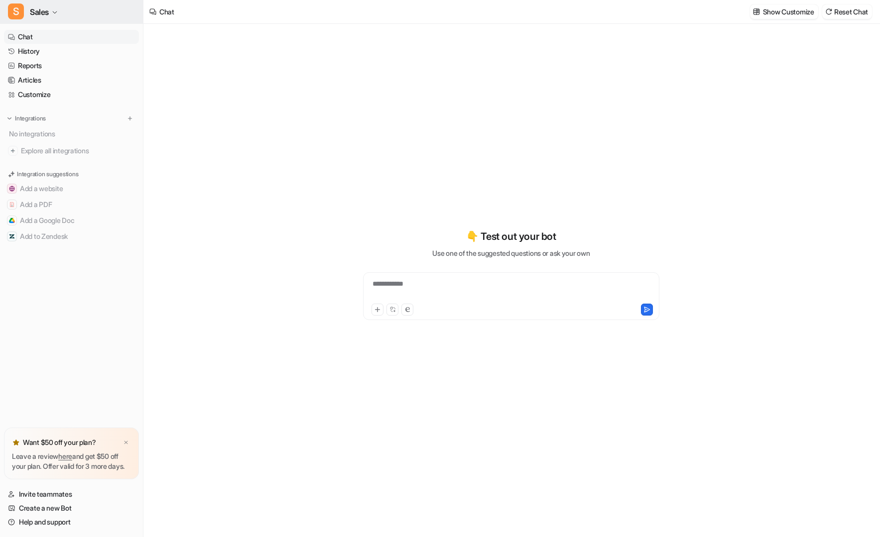
click at [60, 17] on button "S Sales" at bounding box center [71, 12] width 143 height 24
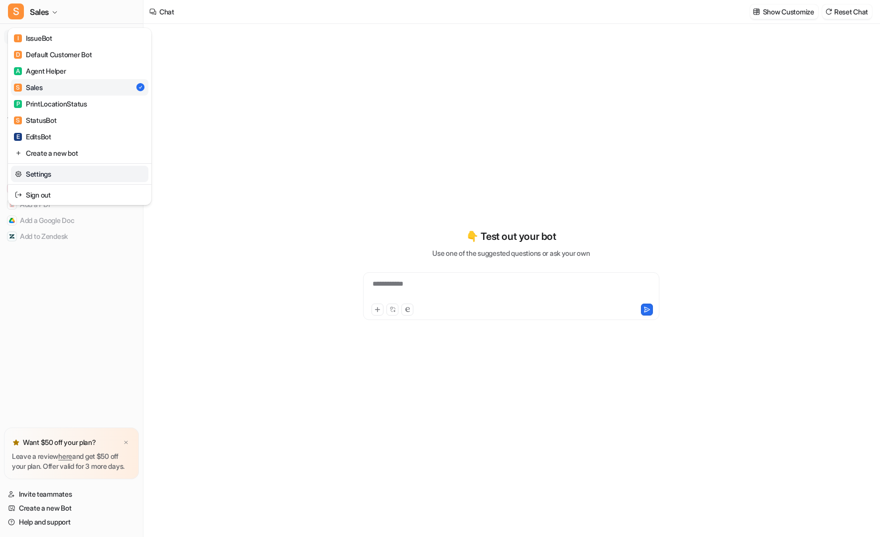
click at [95, 170] on link "Settings" at bounding box center [79, 174] width 137 height 16
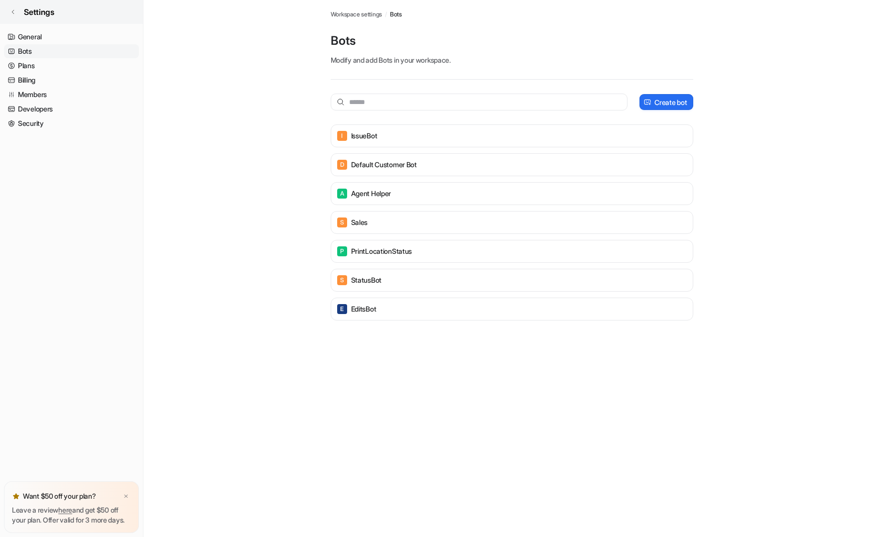
click at [39, 8] on span "Settings" at bounding box center [39, 12] width 30 height 12
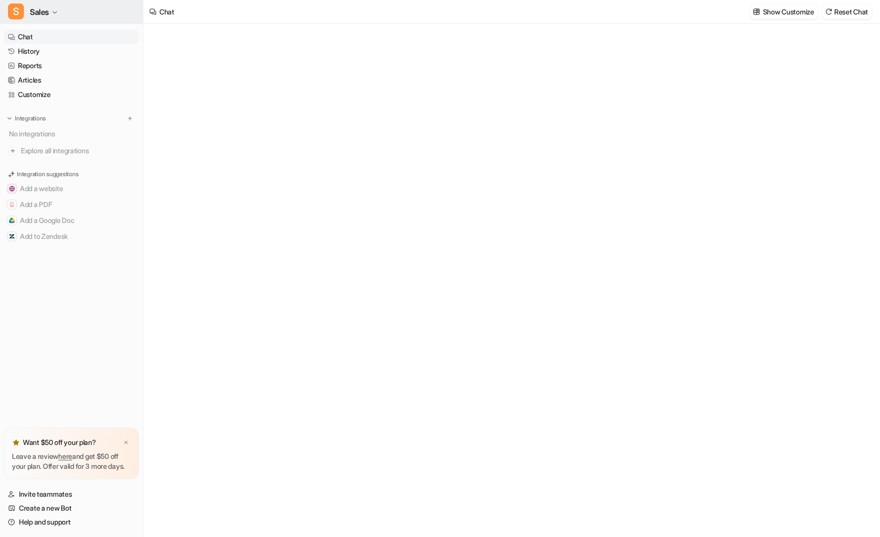
click at [37, 9] on span "Sales" at bounding box center [39, 12] width 19 height 14
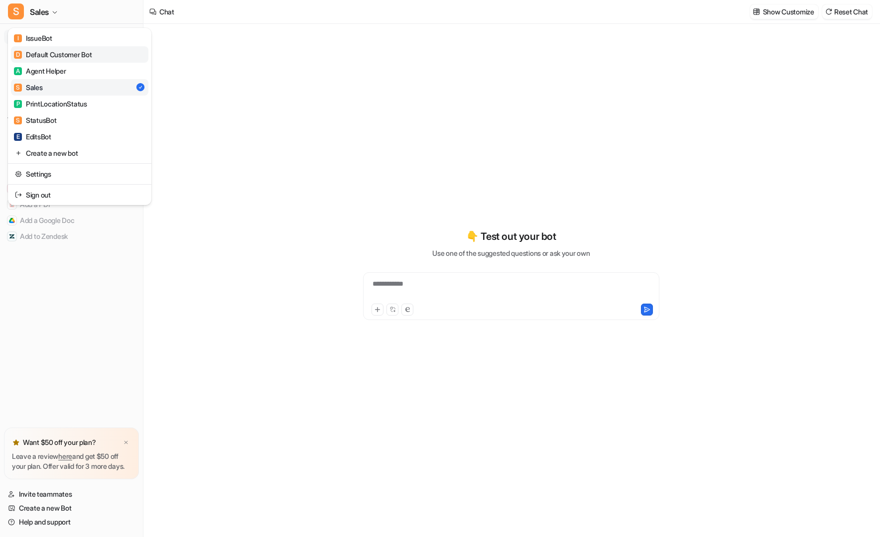
click at [81, 53] on div "D Default Customer Bot" at bounding box center [53, 54] width 78 height 10
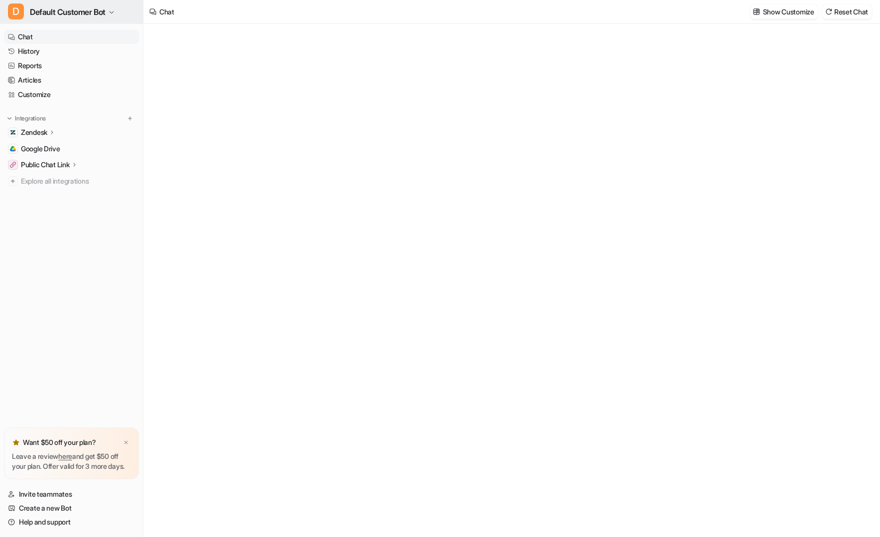
type textarea "**********"
click at [117, 15] on button "D Default Customer Bot" at bounding box center [71, 12] width 143 height 24
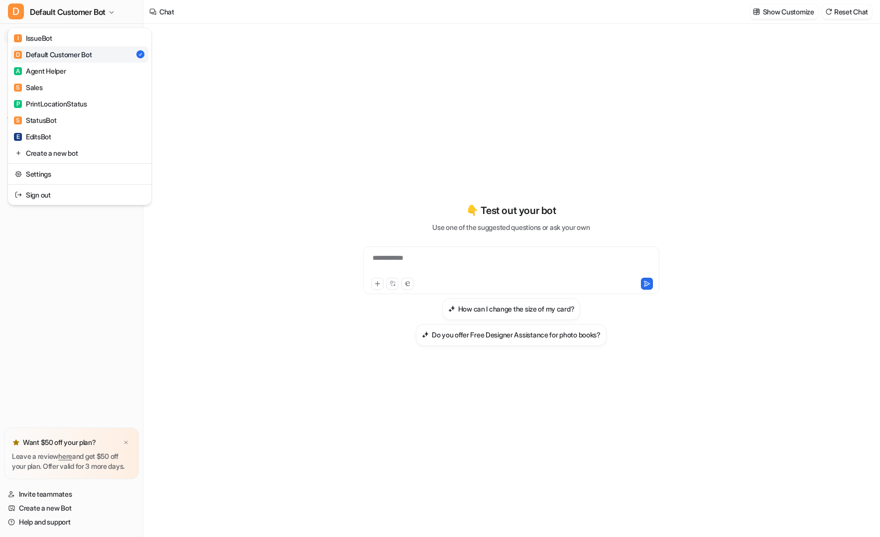
click at [320, 63] on div "**********" at bounding box center [440, 268] width 880 height 537
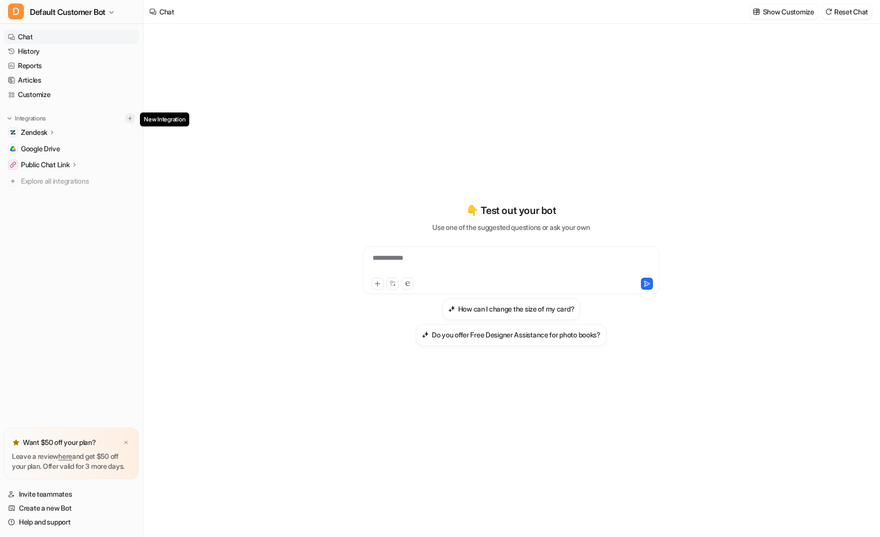
click at [132, 122] on img at bounding box center [130, 118] width 7 height 7
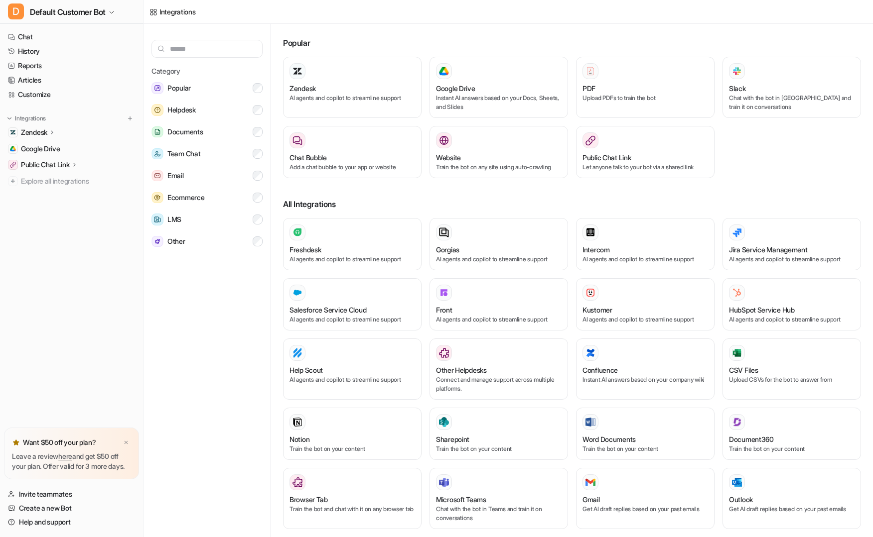
click at [102, 131] on div "Zendesk" at bounding box center [71, 133] width 135 height 14
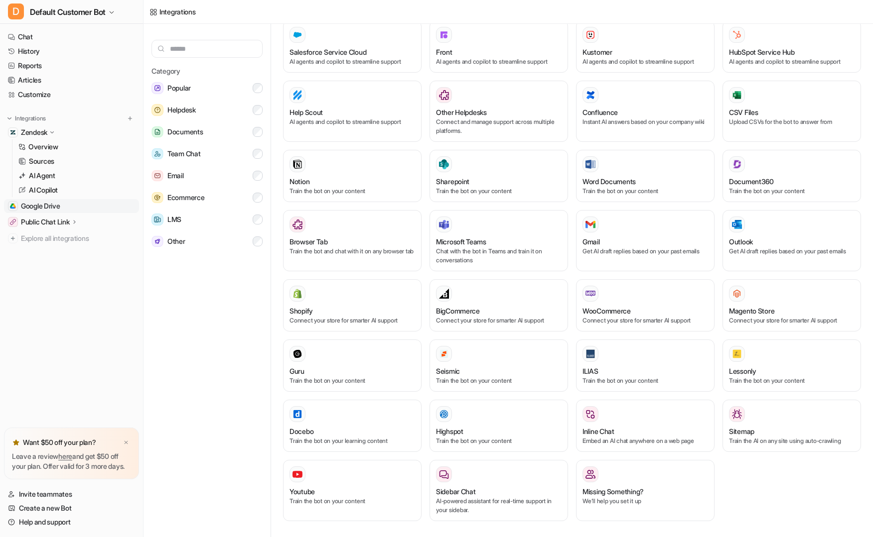
click at [77, 213] on link "Google Drive" at bounding box center [71, 206] width 135 height 14
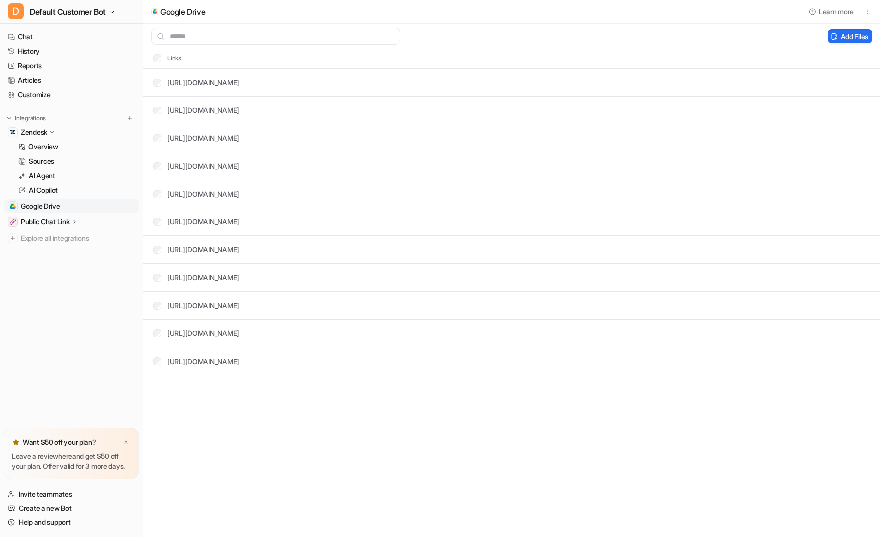
click at [495, 437] on div "Google Drive Learn more Add Files Links [URL][DOMAIN_NAME] [URL][DOMAIN_NAME] […" at bounding box center [440, 268] width 880 height 537
click at [860, 34] on button "Add Files" at bounding box center [850, 36] width 44 height 14
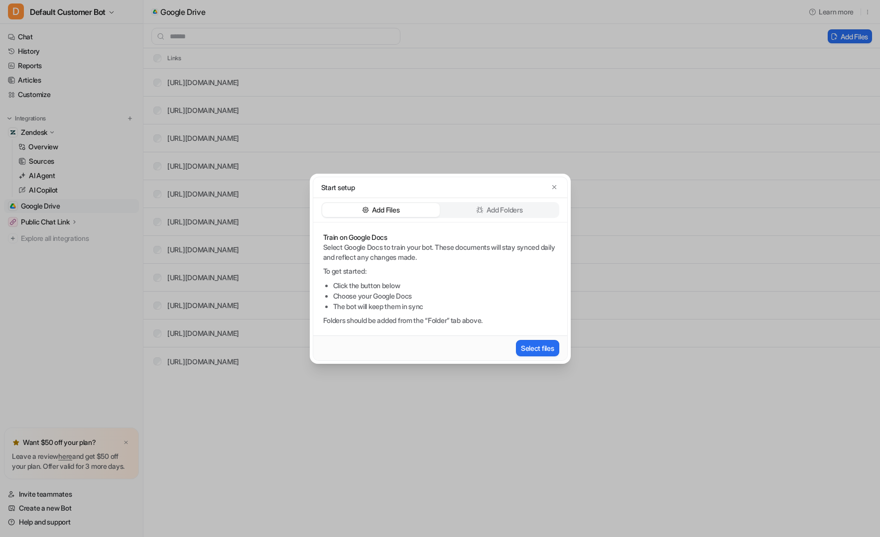
click at [507, 207] on p "Add Folders" at bounding box center [505, 210] width 36 height 10
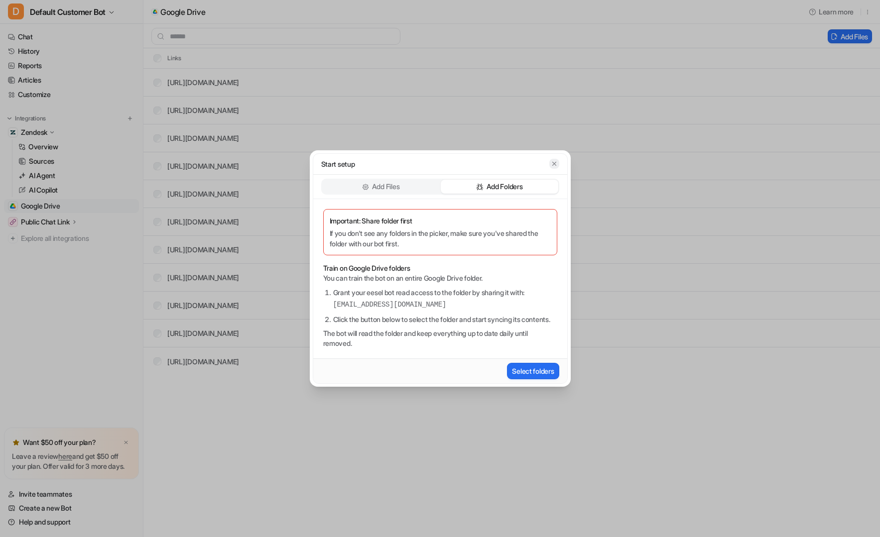
click at [554, 160] on icon "button" at bounding box center [554, 163] width 7 height 7
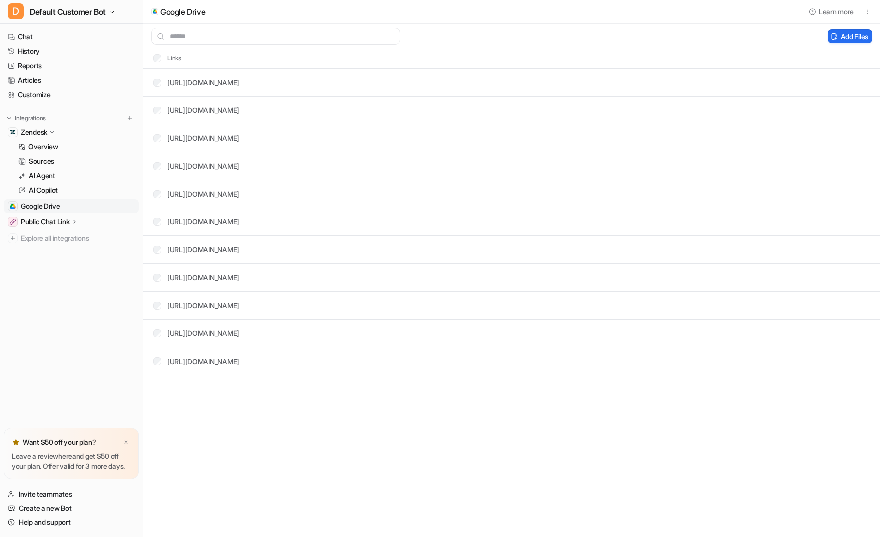
drag, startPoint x: 548, startPoint y: 140, endPoint x: 533, endPoint y: 448, distance: 308.2
click at [533, 439] on div "Google Drive Learn more Add Files Links [URL][DOMAIN_NAME] [URL][DOMAIN_NAME] […" at bounding box center [440, 268] width 880 height 537
drag, startPoint x: 532, startPoint y: 444, endPoint x: 413, endPoint y: 69, distance: 393.2
click at [413, 69] on div "Google Drive Learn more Add Files Links [URL][DOMAIN_NAME] [URL][DOMAIN_NAME] […" at bounding box center [440, 268] width 880 height 537
click at [519, 26] on div "Add Files" at bounding box center [511, 36] width 737 height 24
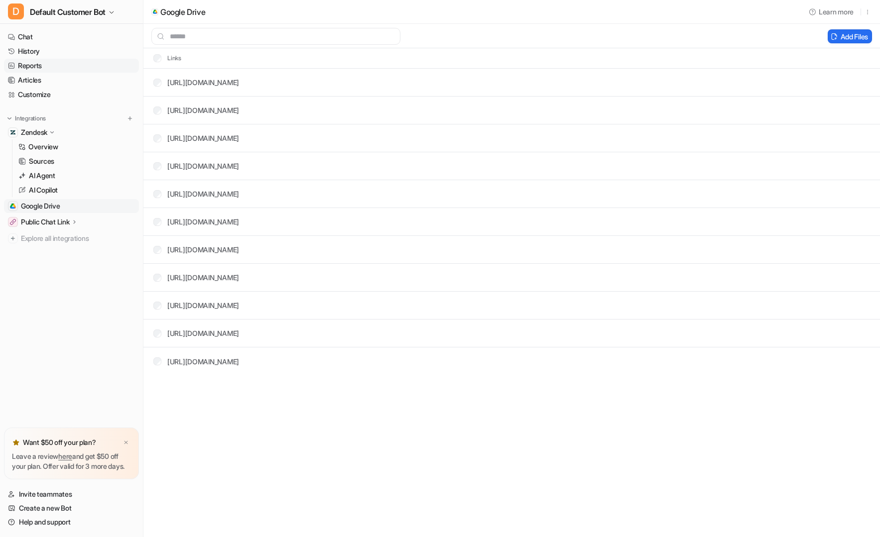
click at [40, 67] on link "Reports" at bounding box center [71, 66] width 135 height 14
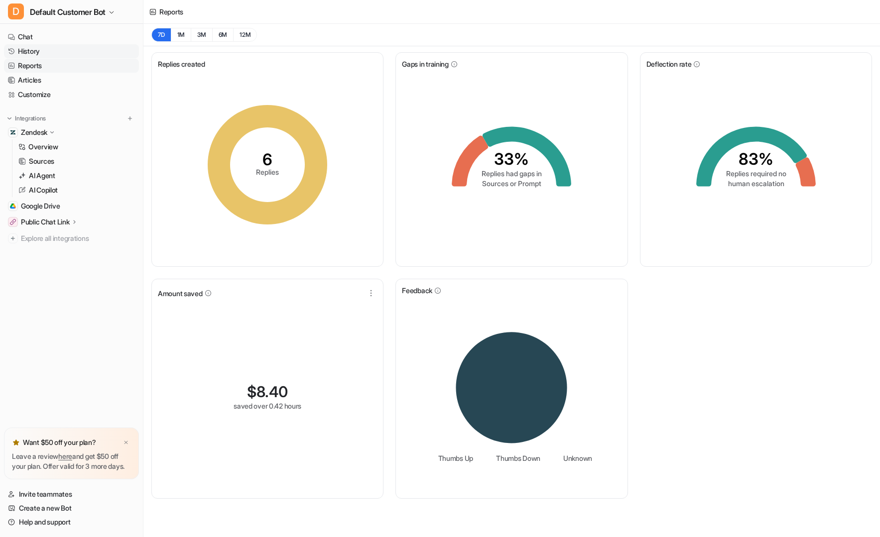
click at [44, 48] on link "History" at bounding box center [71, 51] width 135 height 14
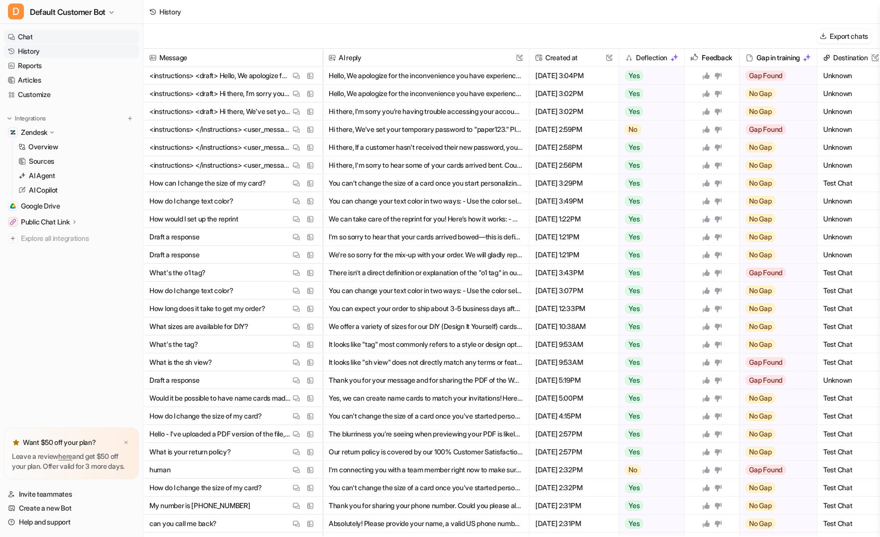
click at [41, 35] on link "Chat" at bounding box center [71, 37] width 135 height 14
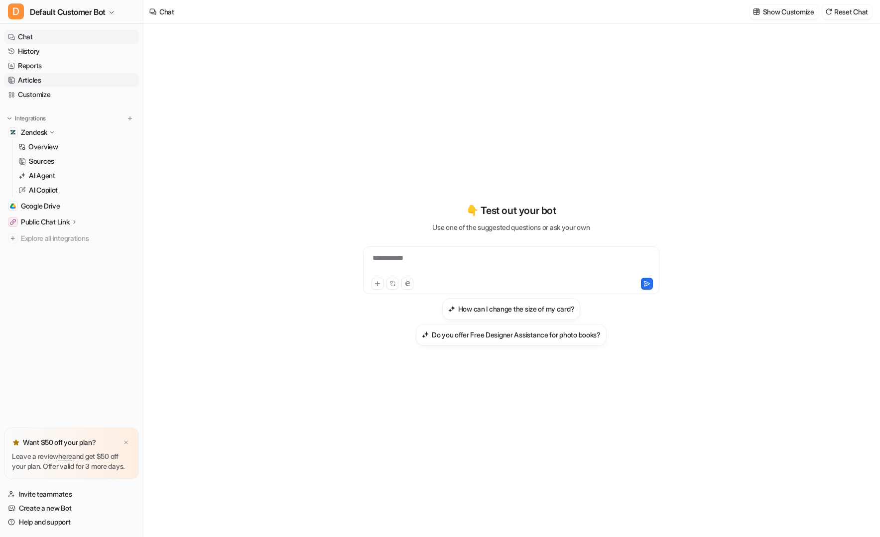
click at [39, 84] on link "Articles" at bounding box center [71, 80] width 135 height 14
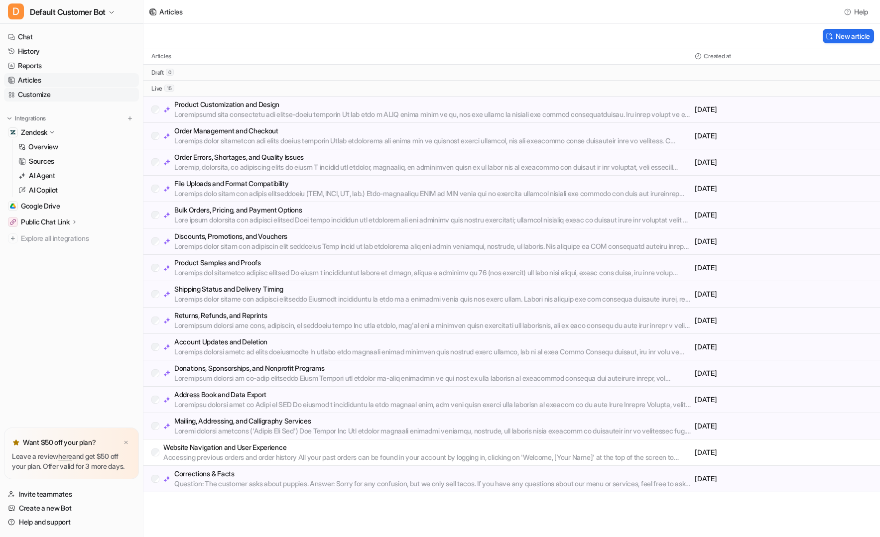
click at [39, 90] on link "Customize" at bounding box center [71, 95] width 135 height 14
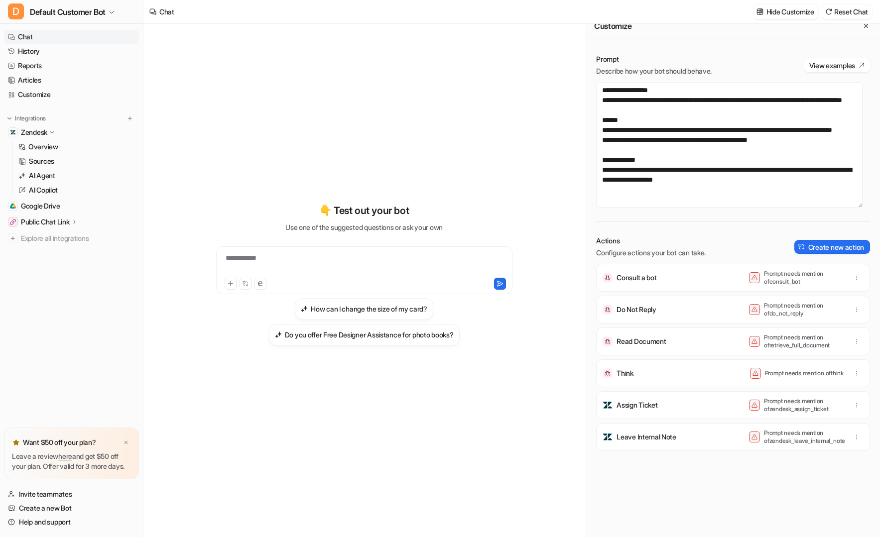
click at [542, 143] on div "**********" at bounding box center [364, 275] width 367 height 376
click at [721, 193] on textarea "**********" at bounding box center [729, 145] width 266 height 126
click at [515, 189] on div "**********" at bounding box center [364, 275] width 367 height 376
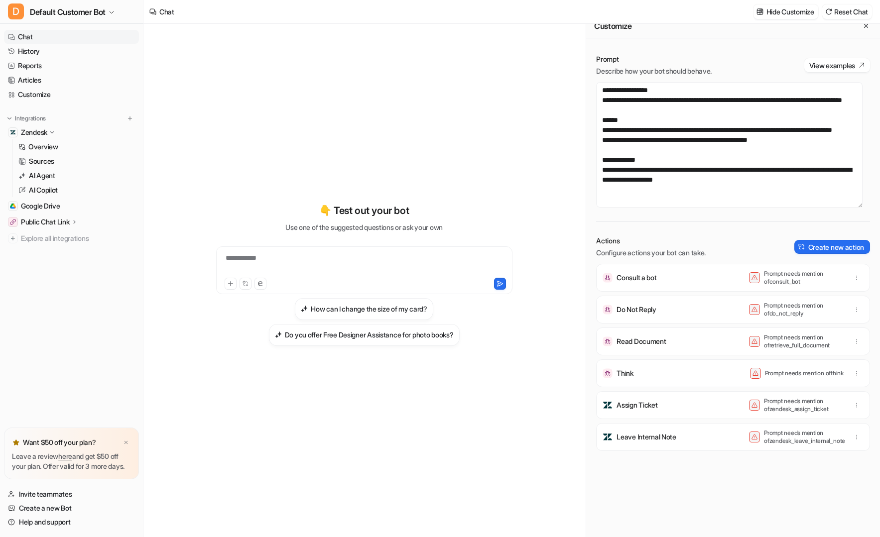
click at [553, 168] on div "**********" at bounding box center [364, 281] width 383 height 514
click at [101, 10] on span "Default Customer Bot" at bounding box center [68, 12] width 76 height 14
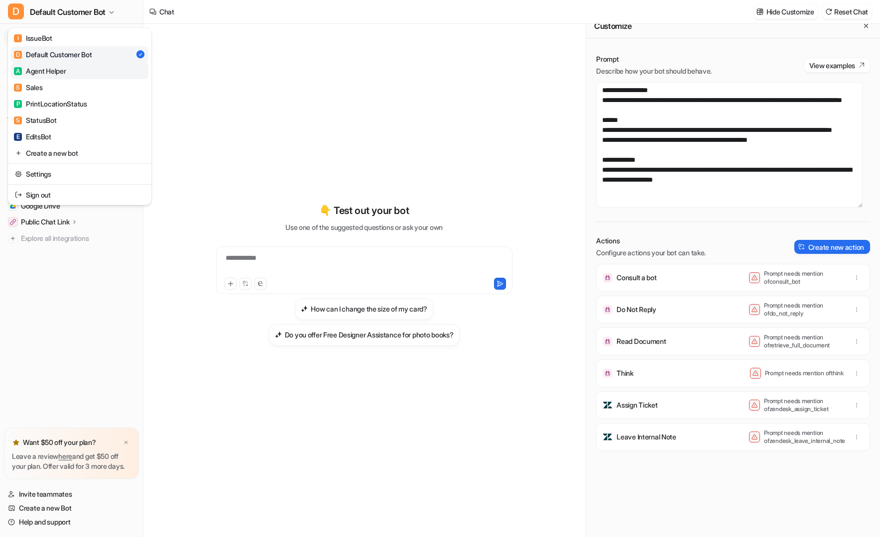
click at [123, 67] on link "A Agent Helper" at bounding box center [79, 71] width 137 height 16
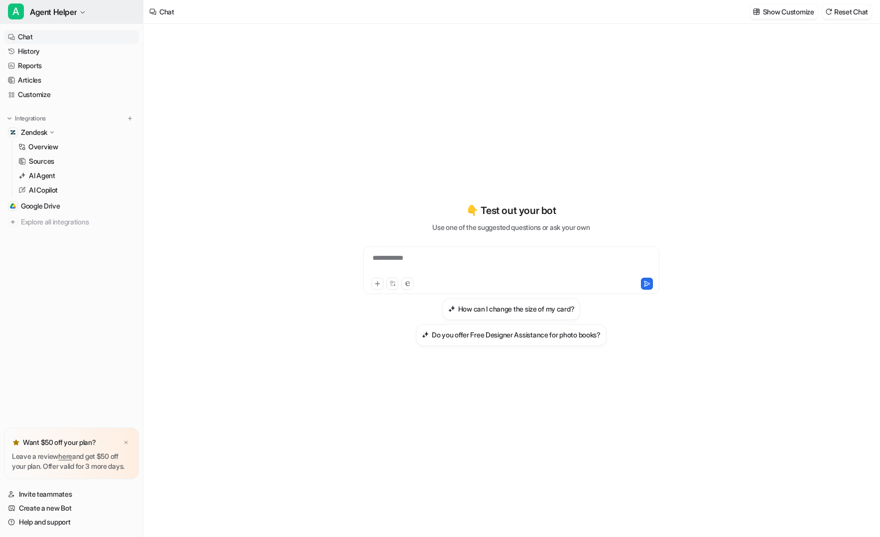
click at [57, 10] on span "Agent Helper" at bounding box center [53, 12] width 47 height 14
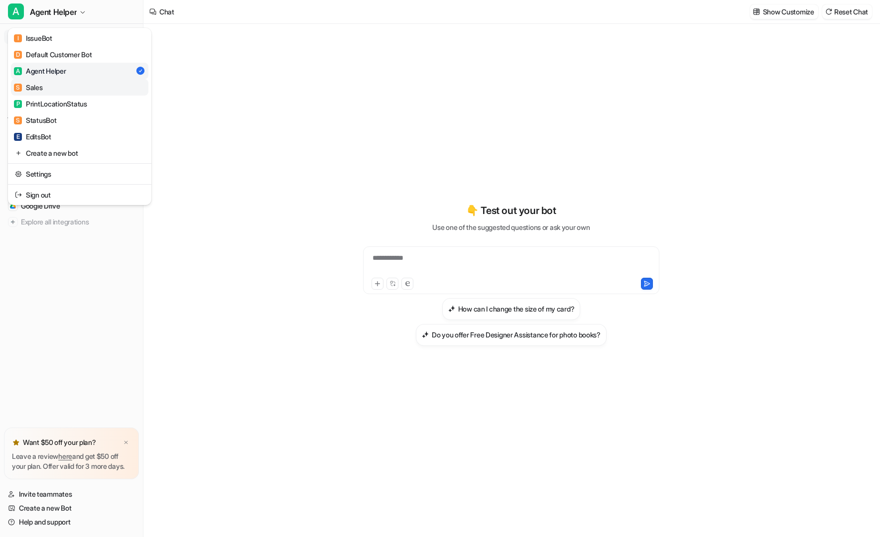
click at [88, 85] on link "S Sales" at bounding box center [79, 87] width 137 height 16
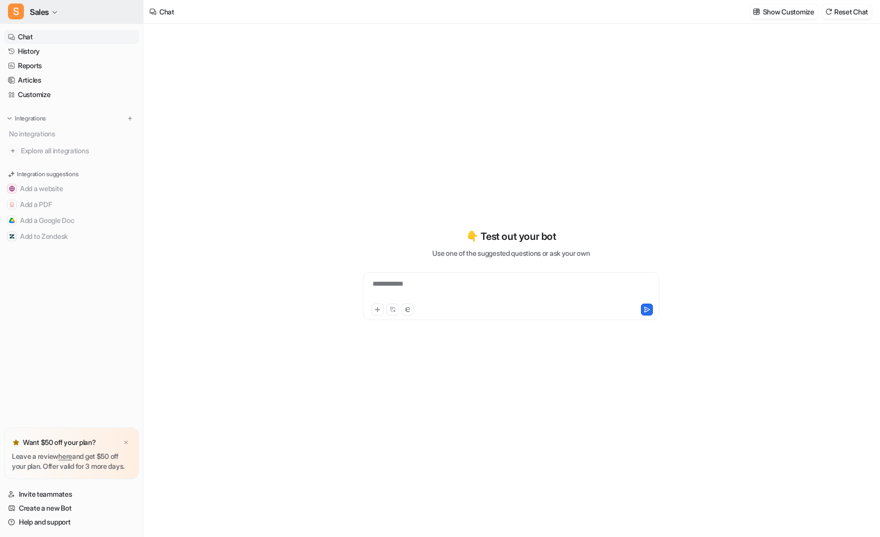
click at [41, 6] on span "Sales" at bounding box center [39, 12] width 19 height 14
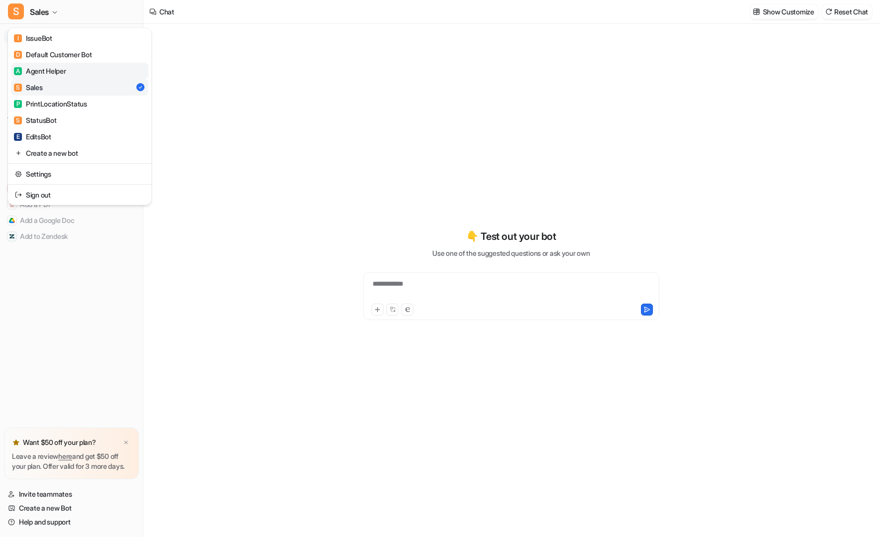
click at [66, 68] on div "A Agent Helper" at bounding box center [40, 71] width 52 height 10
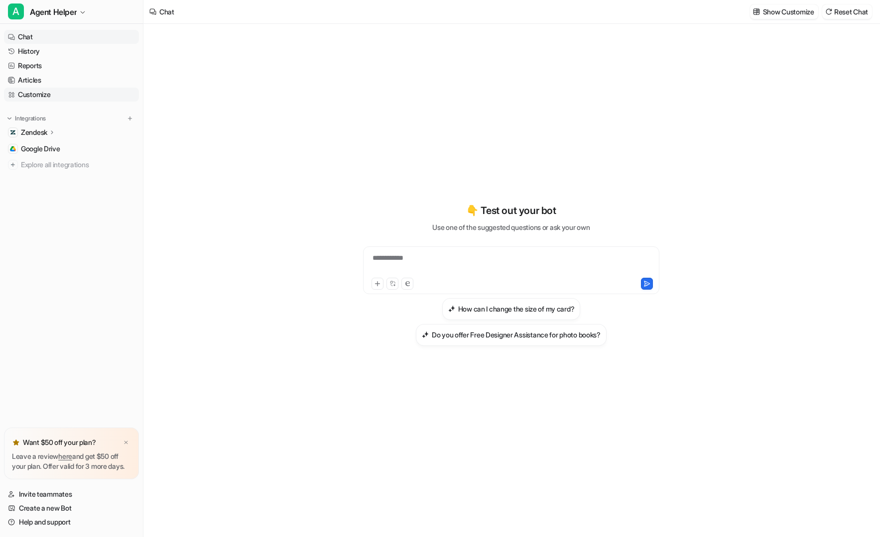
click at [45, 99] on link "Customize" at bounding box center [71, 95] width 135 height 14
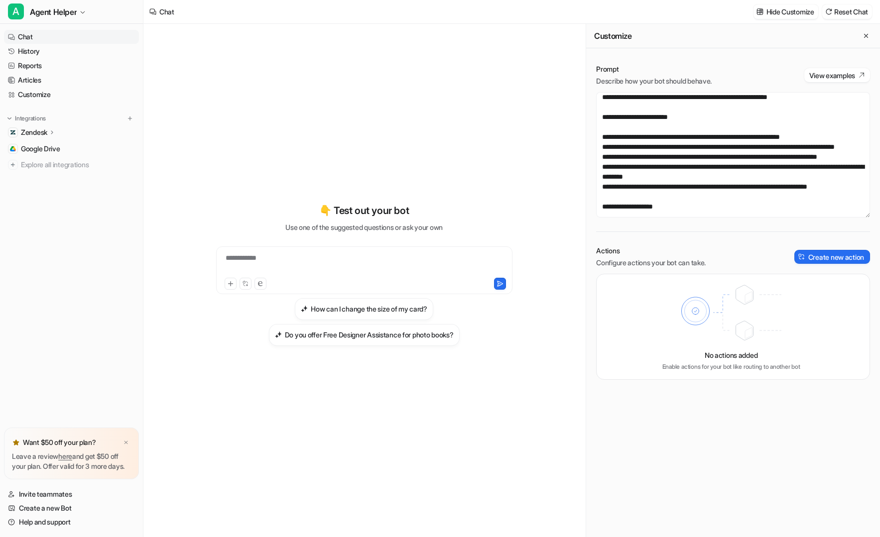
scroll to position [3288, 0]
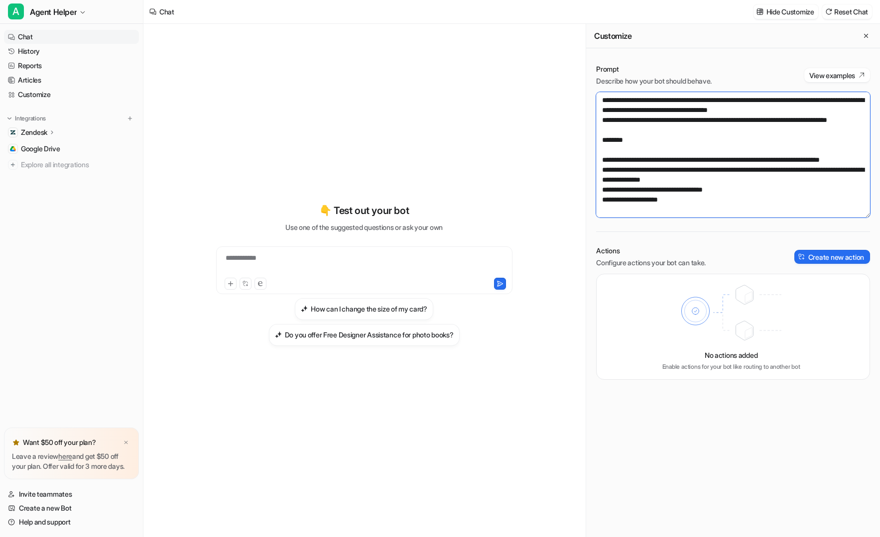
click at [697, 208] on textarea at bounding box center [733, 155] width 274 height 126
click at [695, 224] on div "Prompt Describe how your bot should behave. View examples Actions Configure act…" at bounding box center [733, 222] width 294 height 336
click at [700, 214] on textarea at bounding box center [733, 155] width 274 height 126
click at [562, 195] on div "**********" at bounding box center [363, 281] width 441 height 514
click at [675, 218] on div "Prompt Describe how your bot should behave. View examples Actions Configure act…" at bounding box center [733, 222] width 294 height 336
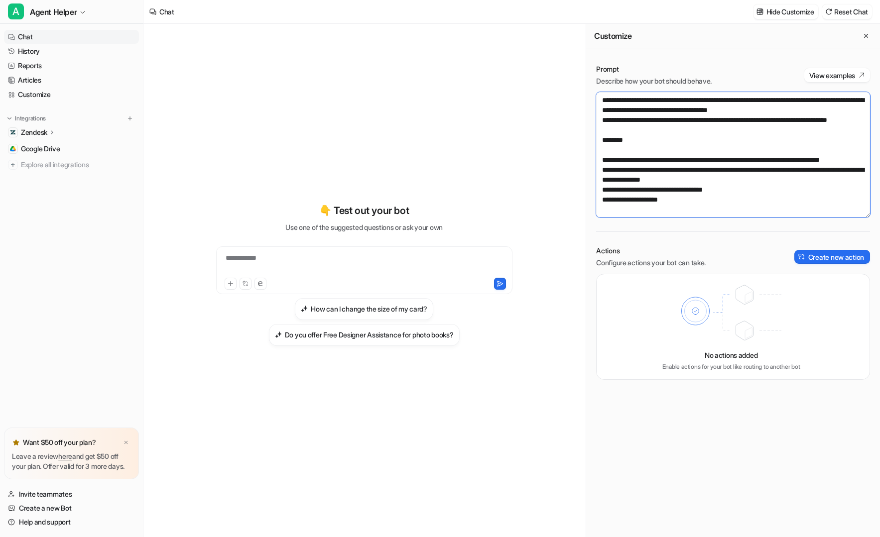
click at [675, 215] on textarea at bounding box center [733, 155] width 274 height 126
click at [674, 239] on div "Prompt Describe how your bot should behave. View examples Actions Configure act…" at bounding box center [733, 222] width 294 height 336
click at [652, 213] on textarea at bounding box center [733, 155] width 274 height 126
click at [577, 195] on div "**********" at bounding box center [363, 281] width 441 height 514
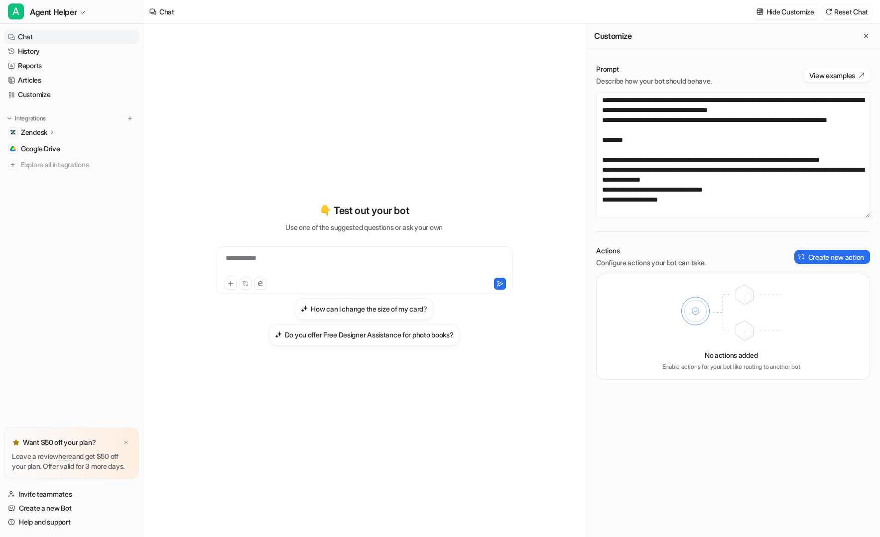
scroll to position [3237, 0]
click at [726, 187] on textarea at bounding box center [733, 155] width 274 height 126
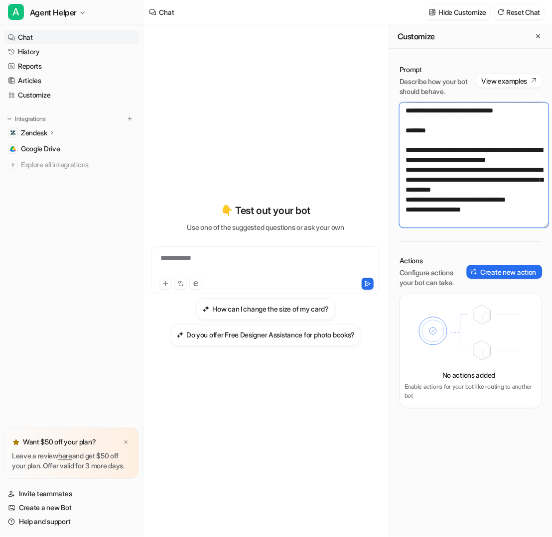
scroll to position [5051, 0]
click at [436, 159] on textarea at bounding box center [470, 165] width 142 height 126
click at [470, 221] on textarea at bounding box center [470, 165] width 142 height 126
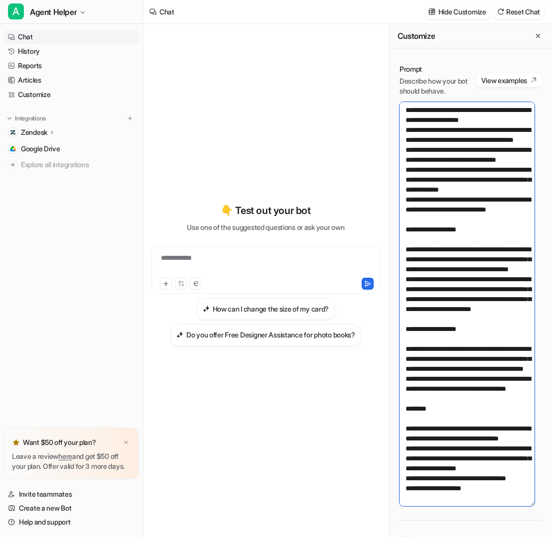
drag, startPoint x: 539, startPoint y: 223, endPoint x: 629, endPoint y: 502, distance: 293.2
click at [552, 502] on html "**********" at bounding box center [276, 268] width 552 height 537
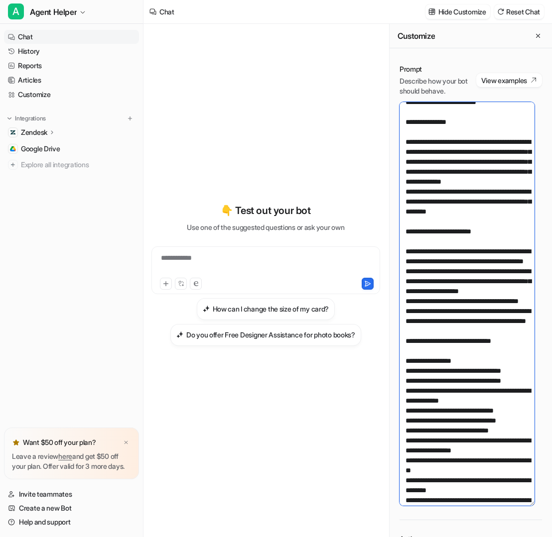
scroll to position [0, 0]
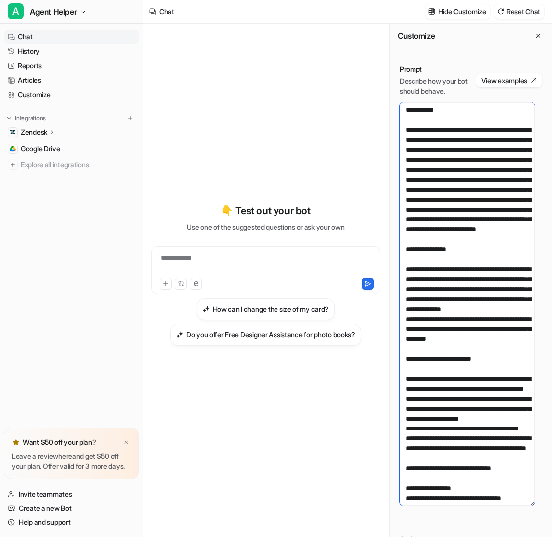
click at [472, 209] on textarea at bounding box center [466, 304] width 135 height 404
click at [479, 155] on textarea at bounding box center [466, 304] width 135 height 404
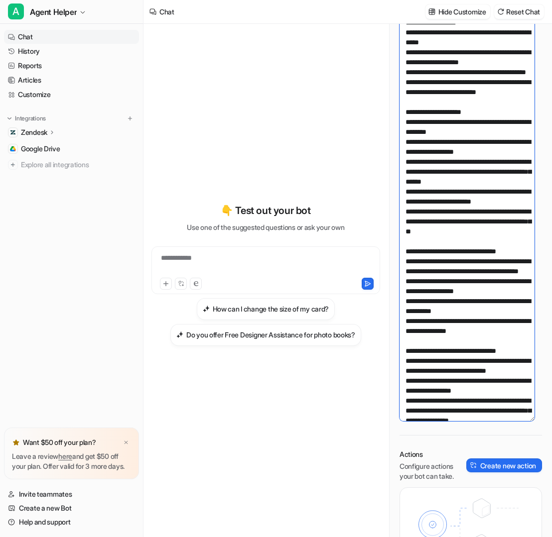
scroll to position [2906, 0]
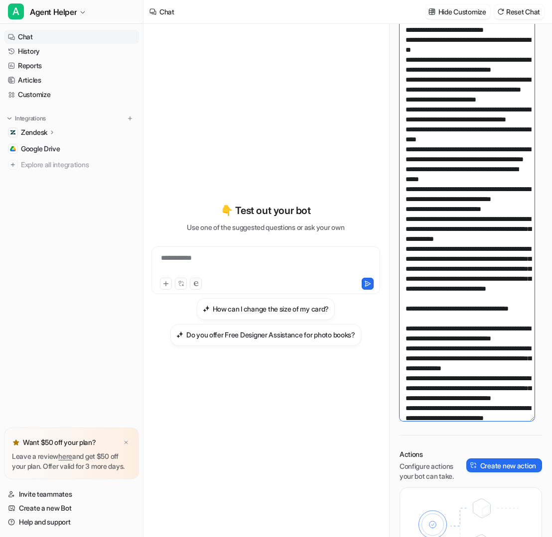
click at [487, 280] on textarea at bounding box center [466, 219] width 135 height 404
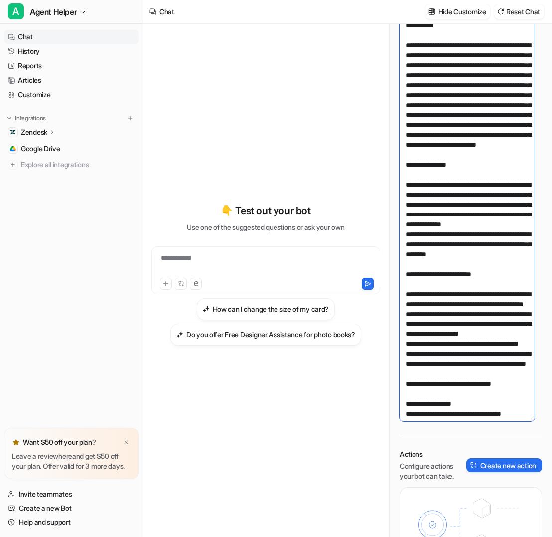
scroll to position [0, 0]
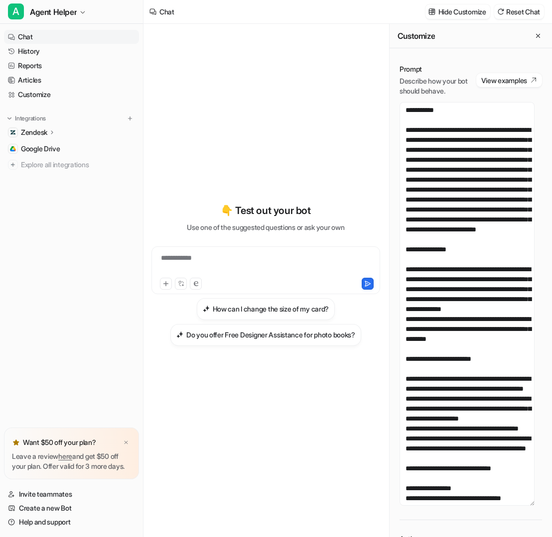
click at [385, 203] on div "**********" at bounding box center [265, 281] width 245 height 514
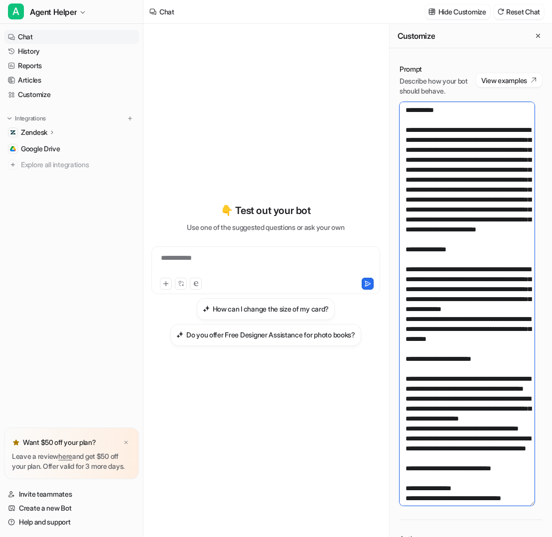
click at [429, 189] on textarea at bounding box center [466, 304] width 135 height 404
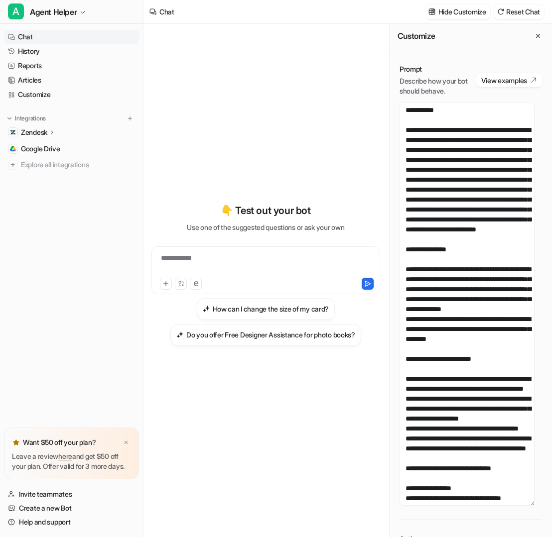
click at [380, 175] on div "**********" at bounding box center [265, 281] width 245 height 514
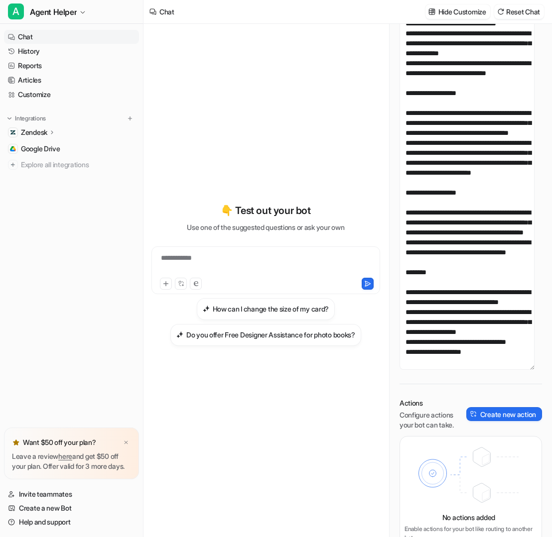
scroll to position [170, 0]
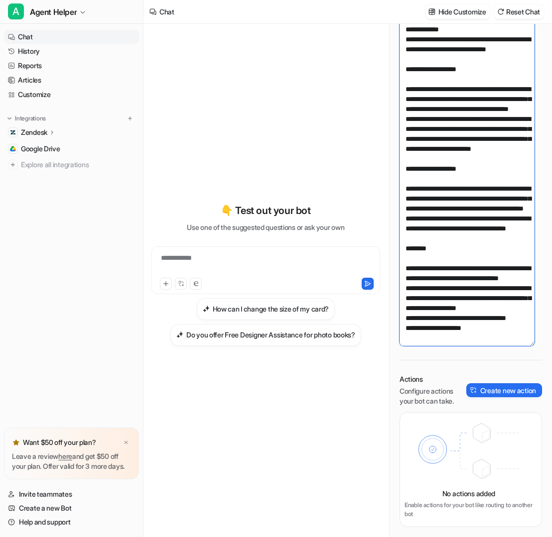
click at [499, 331] on textarea at bounding box center [466, 144] width 135 height 404
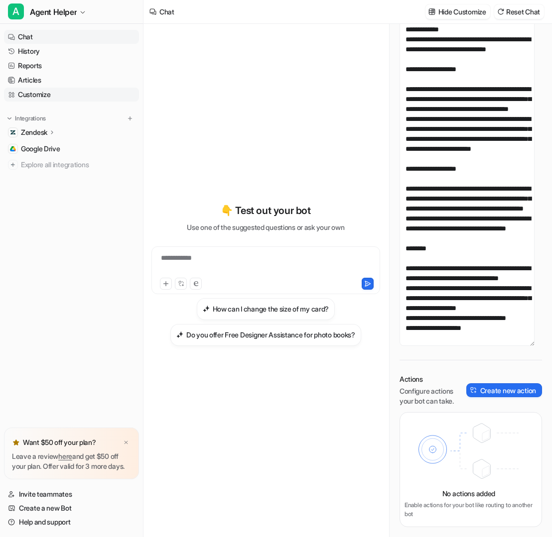
click at [37, 95] on link "Customize" at bounding box center [71, 95] width 135 height 14
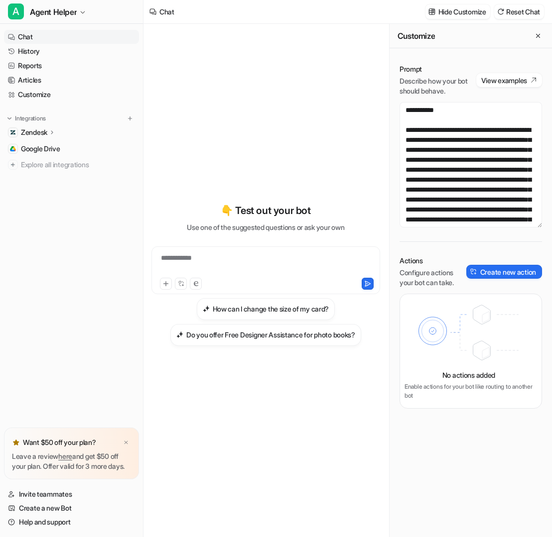
click at [47, 129] on p "Zendesk" at bounding box center [34, 133] width 26 height 10
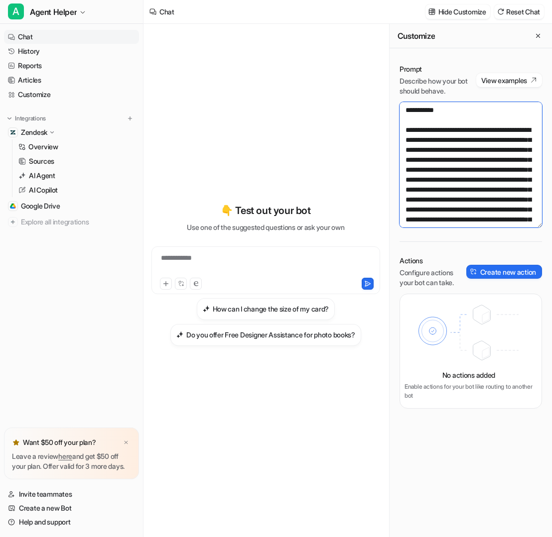
click at [501, 204] on textarea at bounding box center [470, 165] width 142 height 126
click at [228, 174] on div "**********" at bounding box center [265, 275] width 229 height 376
click at [458, 409] on div "Prompt Describe how your bot should behave. View examples Actions Configure act…" at bounding box center [471, 236] width 162 height 365
click at [509, 267] on button "Create new action" at bounding box center [504, 272] width 76 height 14
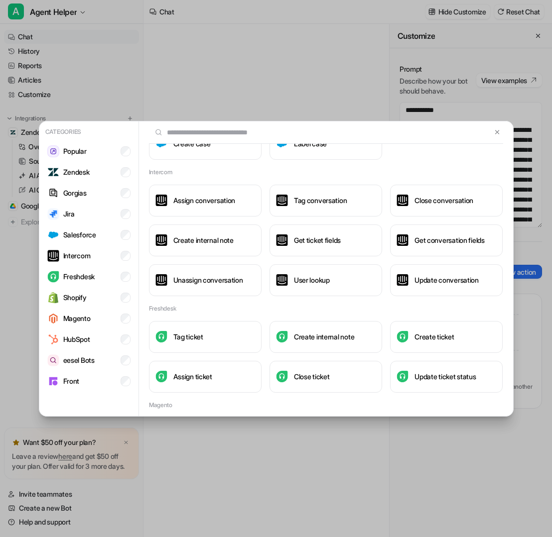
scroll to position [816, 0]
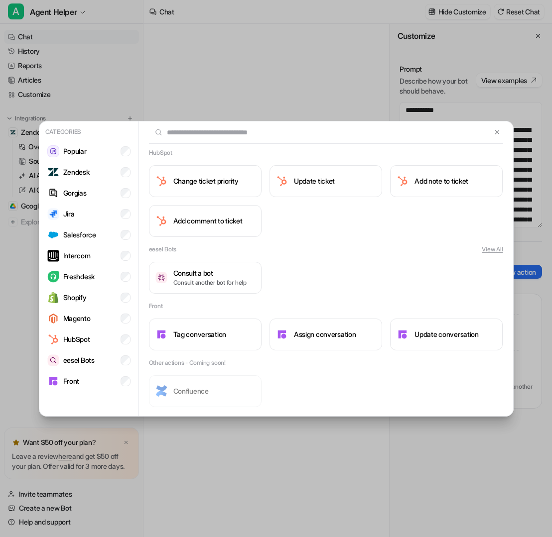
click at [549, 287] on div "Categories Popular Zendesk Gorgias Jira Salesforce Intercom Freshdesk Shopify M…" at bounding box center [276, 268] width 552 height 537
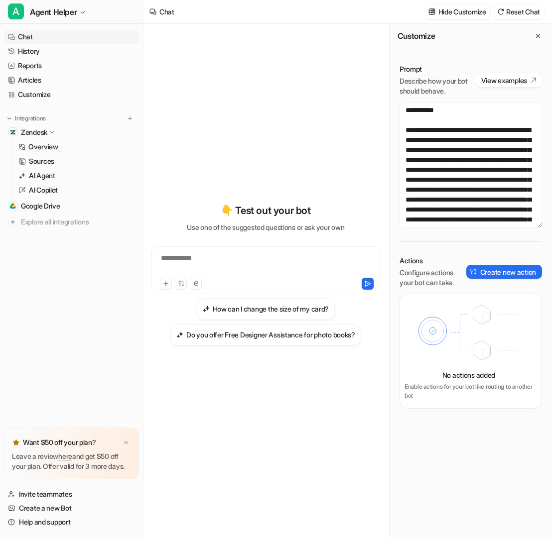
click at [143, 387] on div "A Agent Helper Chat History Reports Articles Customize Integrations Zendesk Ove…" at bounding box center [71, 268] width 143 height 537
click at [312, 94] on div "**********" at bounding box center [265, 275] width 229 height 376
click at [350, 141] on div "**********" at bounding box center [265, 275] width 229 height 376
click at [244, 154] on div "**********" at bounding box center [265, 275] width 229 height 376
click at [479, 133] on textarea at bounding box center [470, 165] width 142 height 126
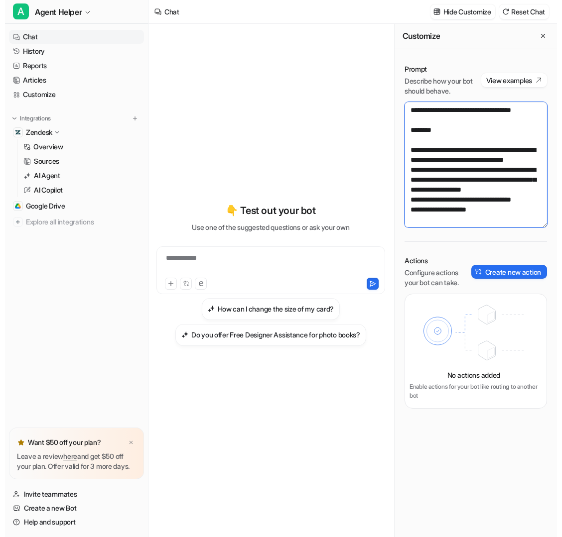
scroll to position [5131, 0]
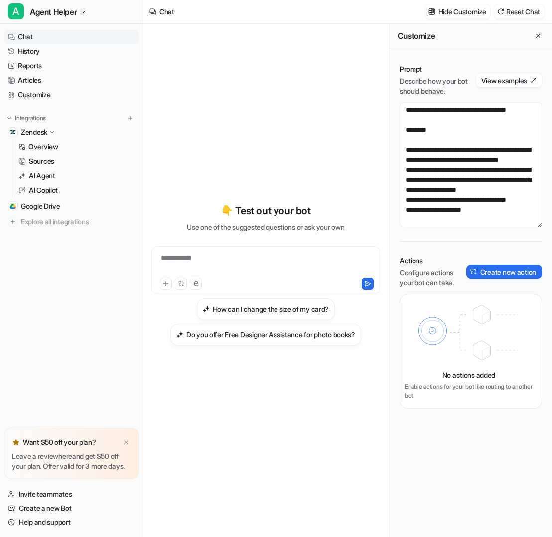
click at [465, 248] on div "Prompt Describe how your bot should behave. View examples Actions Configure act…" at bounding box center [471, 236] width 162 height 365
click at [508, 213] on textarea at bounding box center [470, 165] width 142 height 126
click at [504, 246] on div "Prompt Describe how your bot should behave. View examples Actions Configure act…" at bounding box center [471, 236] width 162 height 365
click at [281, 155] on div "**********" at bounding box center [265, 275] width 229 height 376
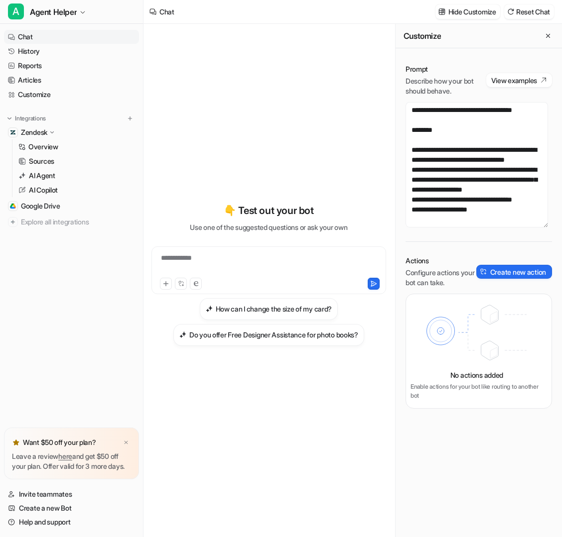
scroll to position [4951, 0]
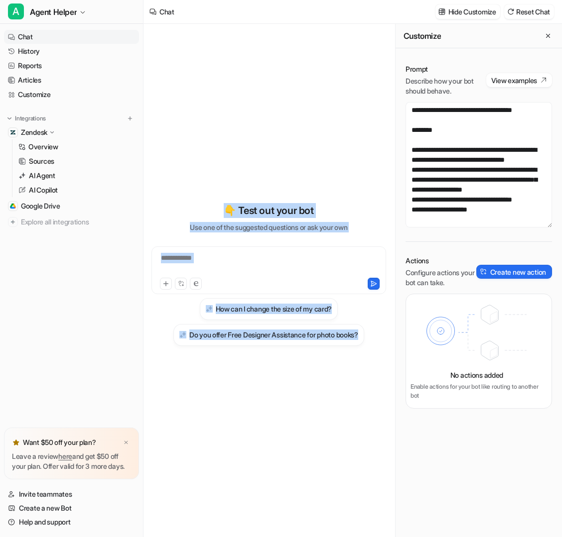
drag, startPoint x: 269, startPoint y: 76, endPoint x: 328, endPoint y: 488, distance: 416.6
click at [330, 496] on div "**********" at bounding box center [268, 281] width 235 height 514
click at [327, 487] on div "**********" at bounding box center [268, 281] width 235 height 514
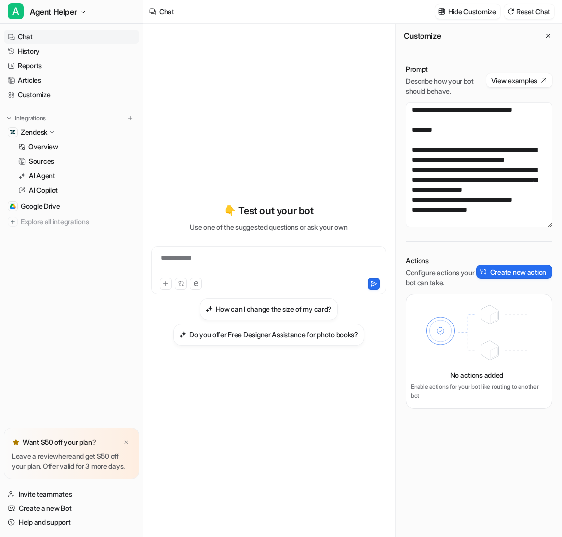
click at [312, 176] on div "**********" at bounding box center [268, 275] width 235 height 376
click at [521, 190] on textarea at bounding box center [478, 165] width 146 height 126
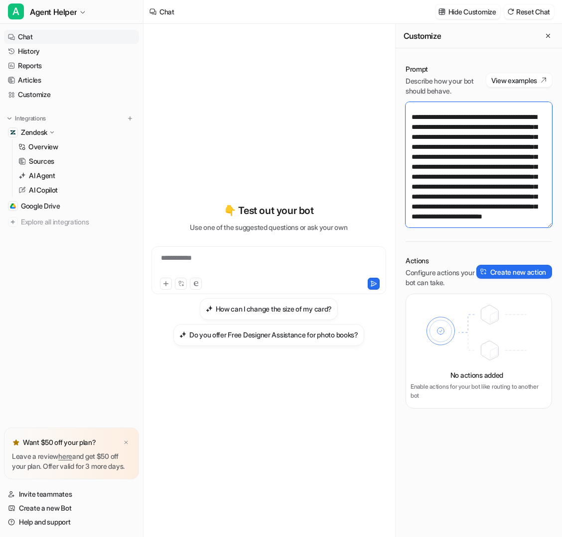
scroll to position [0, 0]
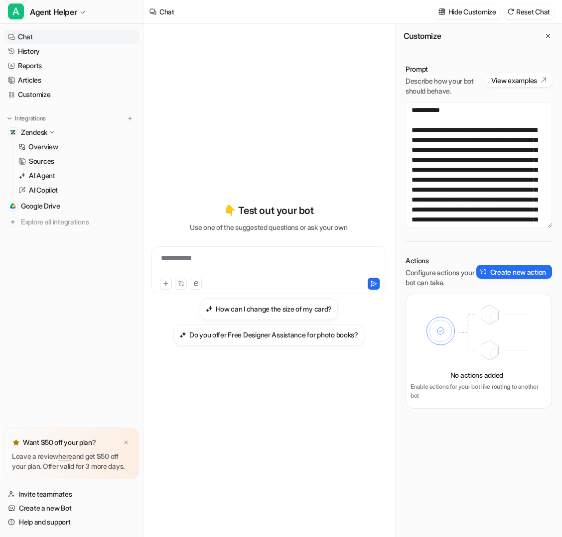
click at [346, 106] on div "**********" at bounding box center [268, 275] width 235 height 376
